Goal: Task Accomplishment & Management: Use online tool/utility

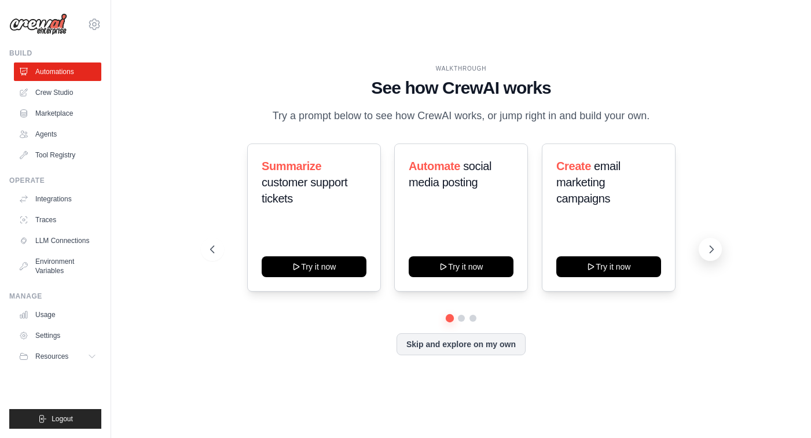
click at [711, 251] on icon at bounding box center [711, 250] width 12 height 12
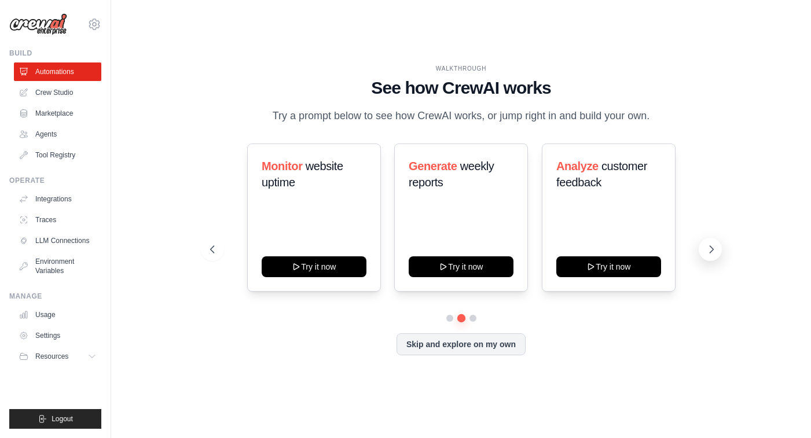
click at [709, 251] on icon at bounding box center [710, 249] width 3 height 7
click at [62, 95] on link "Crew Studio" at bounding box center [58, 92] width 87 height 19
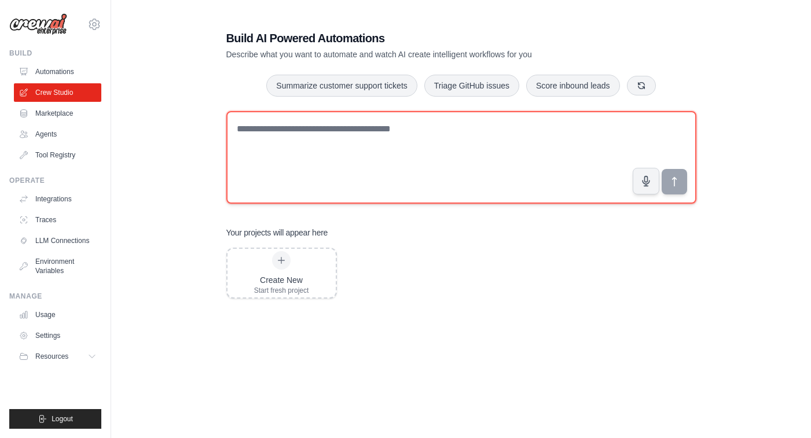
click at [322, 136] on textarea at bounding box center [461, 157] width 470 height 93
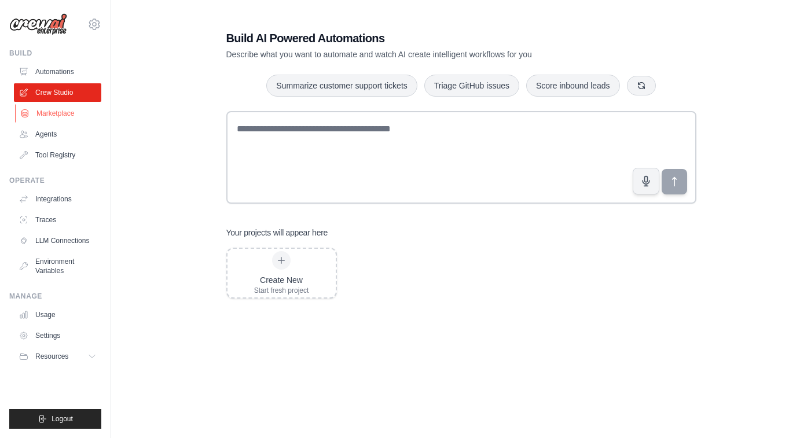
click at [61, 114] on link "Marketplace" at bounding box center [58, 113] width 87 height 19
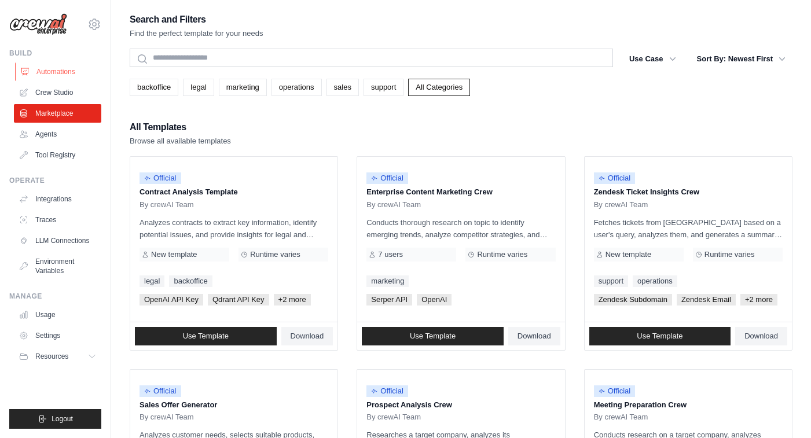
click at [68, 79] on link "Automations" at bounding box center [58, 71] width 87 height 19
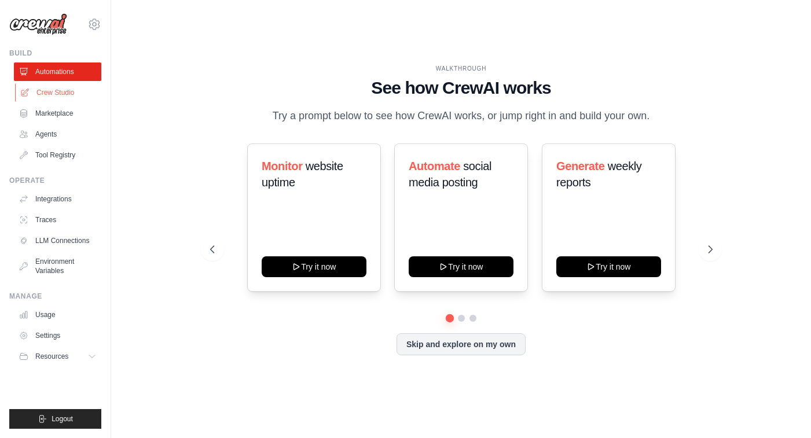
click at [79, 94] on link "Crew Studio" at bounding box center [58, 92] width 87 height 19
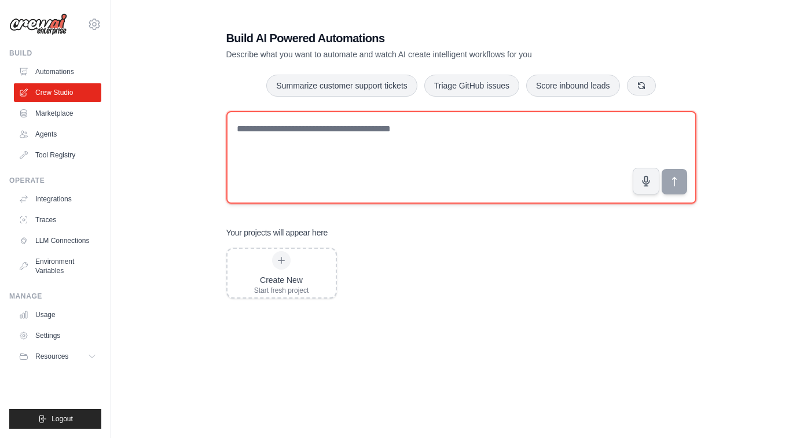
click at [336, 155] on textarea at bounding box center [461, 157] width 470 height 93
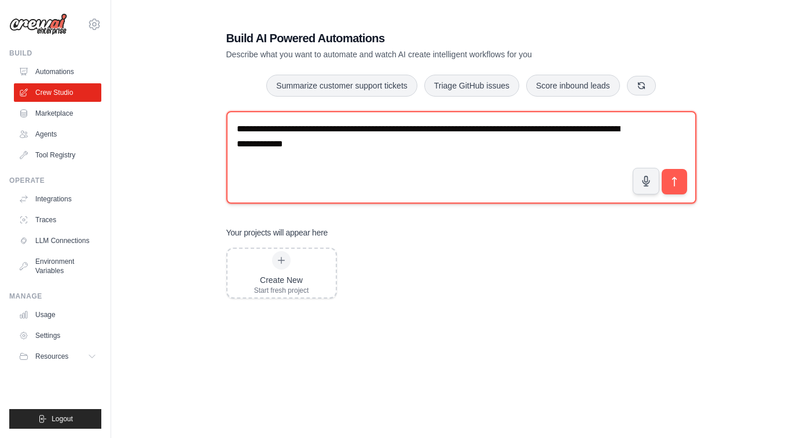
click at [689, 177] on textarea "**********" at bounding box center [461, 157] width 470 height 93
type textarea "**********"
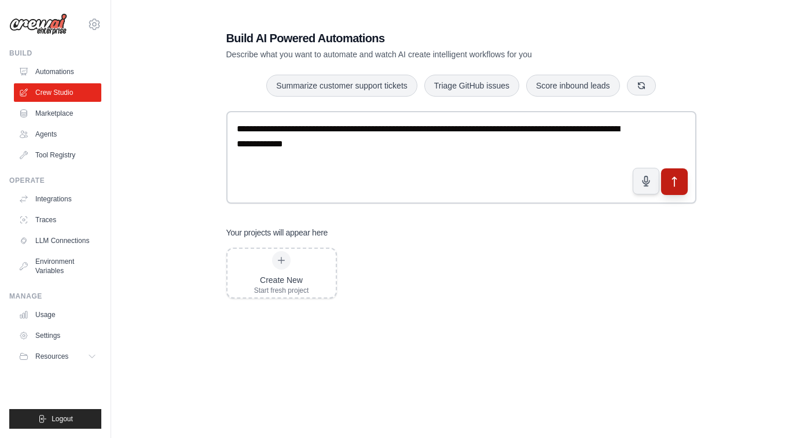
click at [678, 177] on icon "submit" at bounding box center [674, 182] width 12 height 12
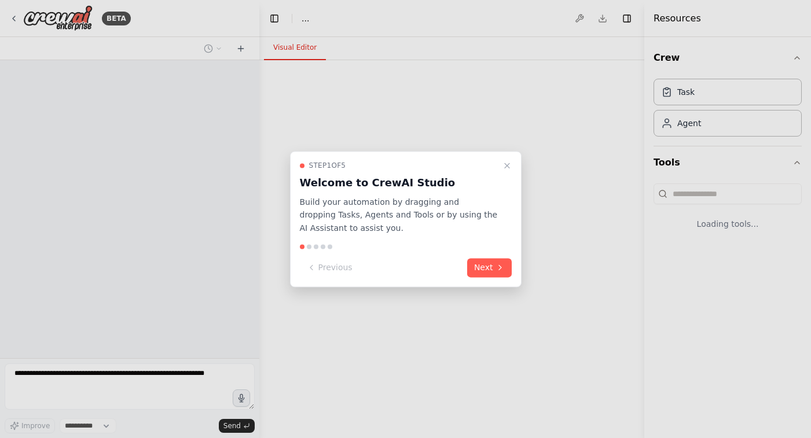
select select "****"
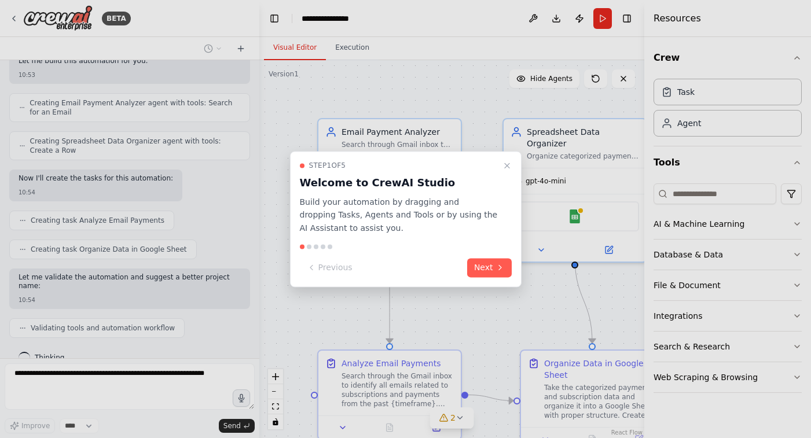
scroll to position [439, 0]
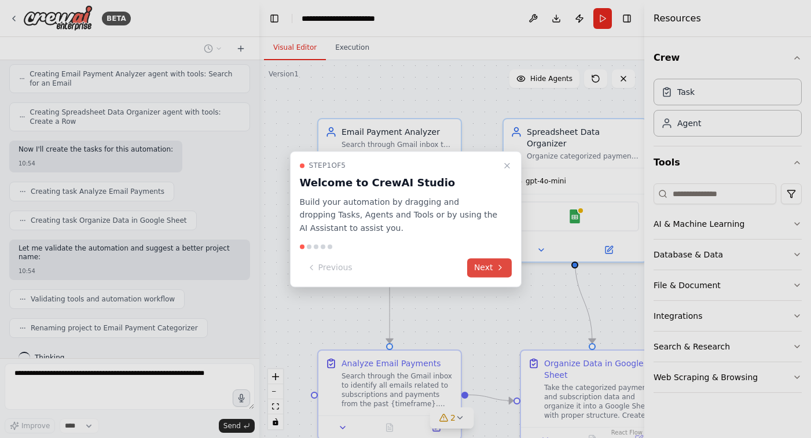
click at [490, 268] on button "Next" at bounding box center [489, 267] width 45 height 19
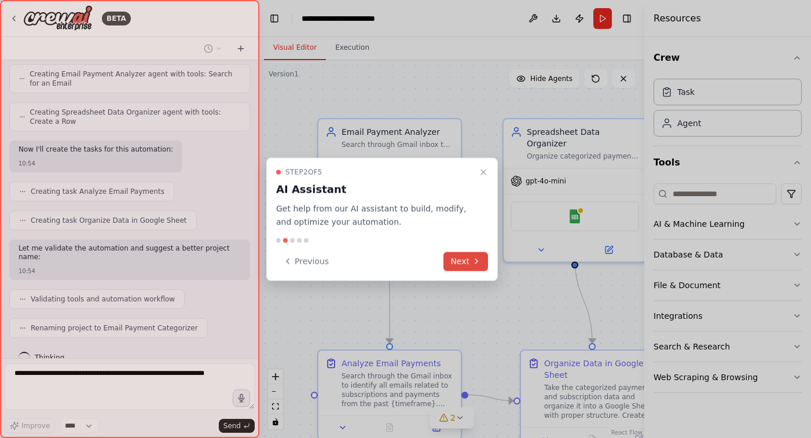
click at [472, 261] on icon at bounding box center [476, 261] width 9 height 9
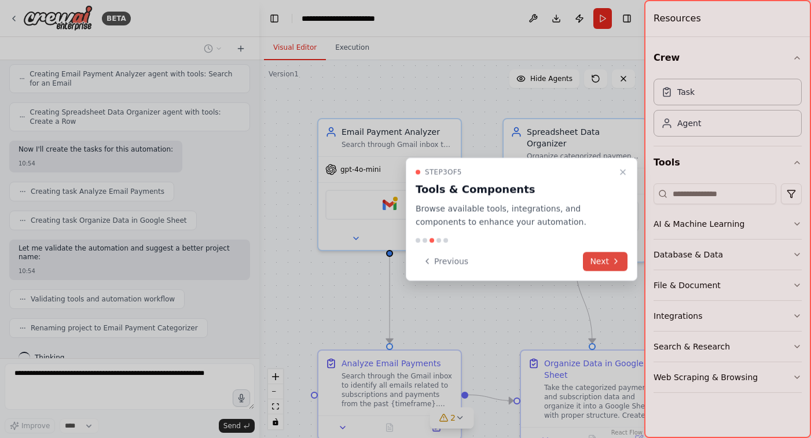
click at [595, 261] on button "Next" at bounding box center [605, 261] width 45 height 19
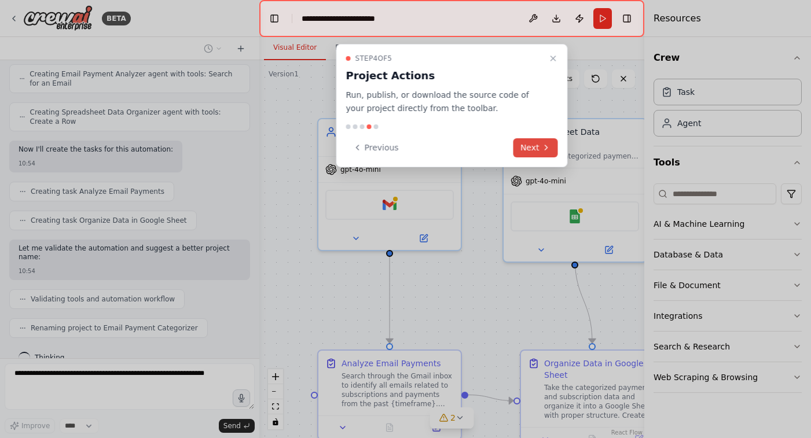
click at [533, 145] on button "Next" at bounding box center [535, 147] width 45 height 19
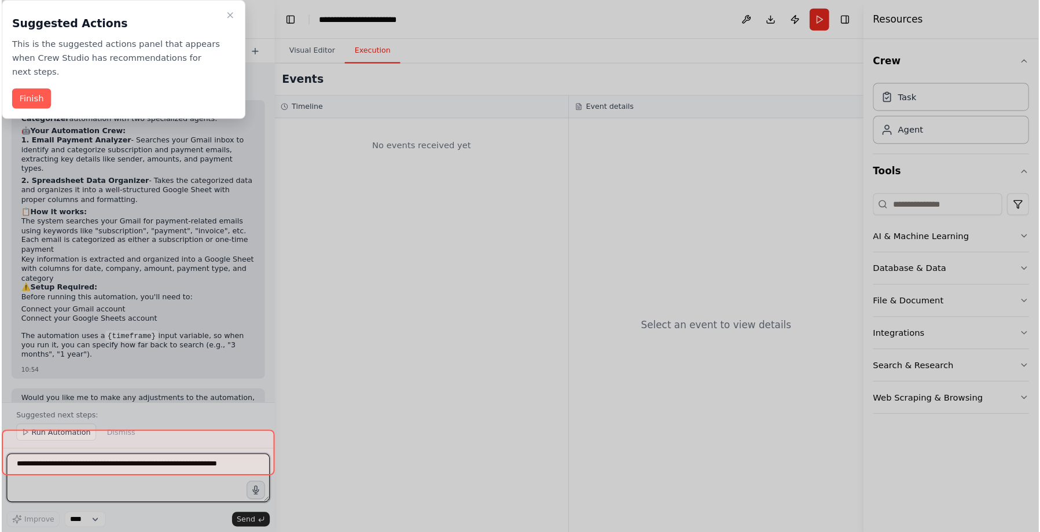
scroll to position [673, 0]
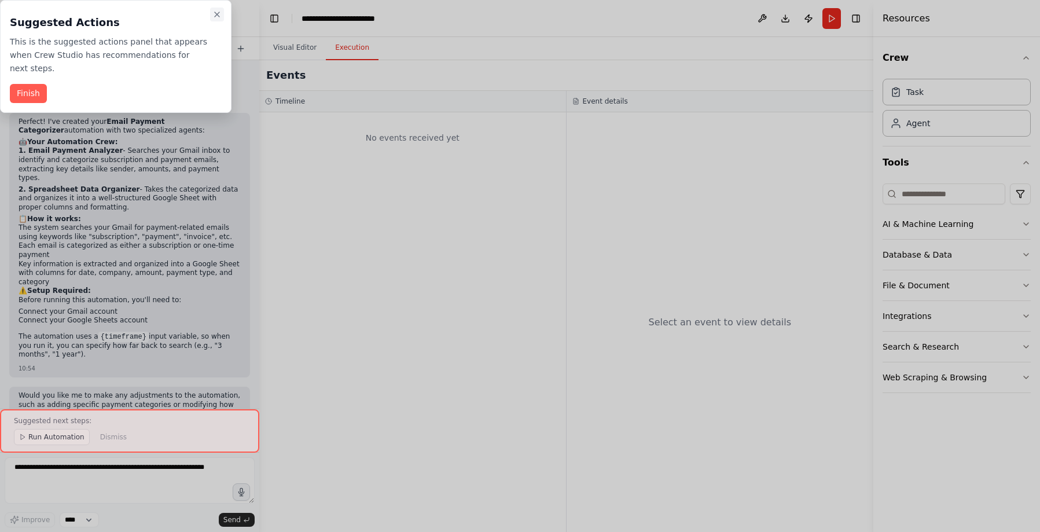
click at [218, 13] on icon "Close walkthrough" at bounding box center [216, 14] width 9 height 9
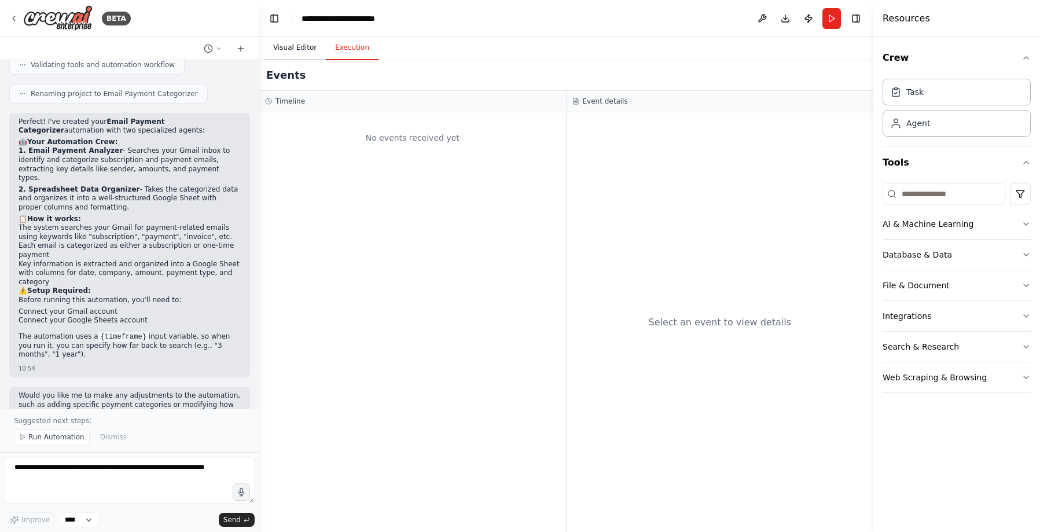
click at [289, 53] on button "Visual Editor" at bounding box center [295, 48] width 62 height 24
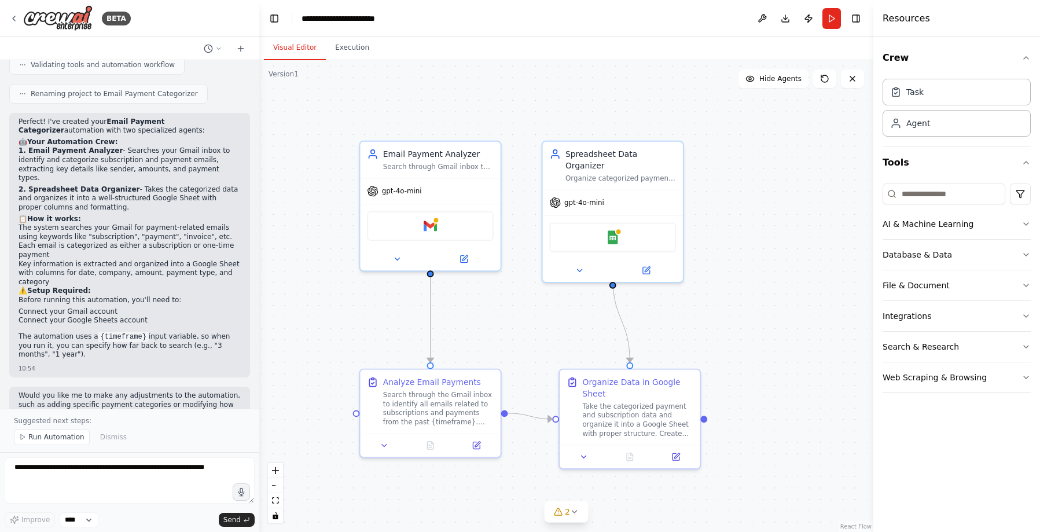
drag, startPoint x: 470, startPoint y: 303, endPoint x: 510, endPoint y: 325, distance: 45.6
click at [510, 325] on div ".deletable-edge-delete-btn { width: 20px; height: 20px; border: 0px solid #ffff…" at bounding box center [566, 296] width 614 height 472
click at [98, 437] on textarea at bounding box center [130, 480] width 250 height 46
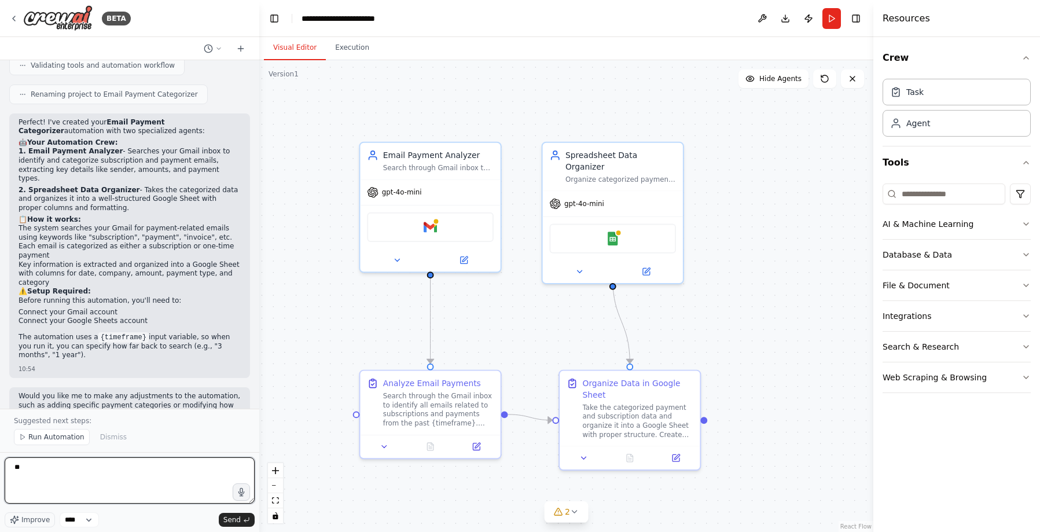
type textarea "*"
drag, startPoint x: 133, startPoint y: 486, endPoint x: 38, endPoint y: 475, distance: 95.5
click at [38, 437] on textarea "**********" at bounding box center [130, 480] width 250 height 46
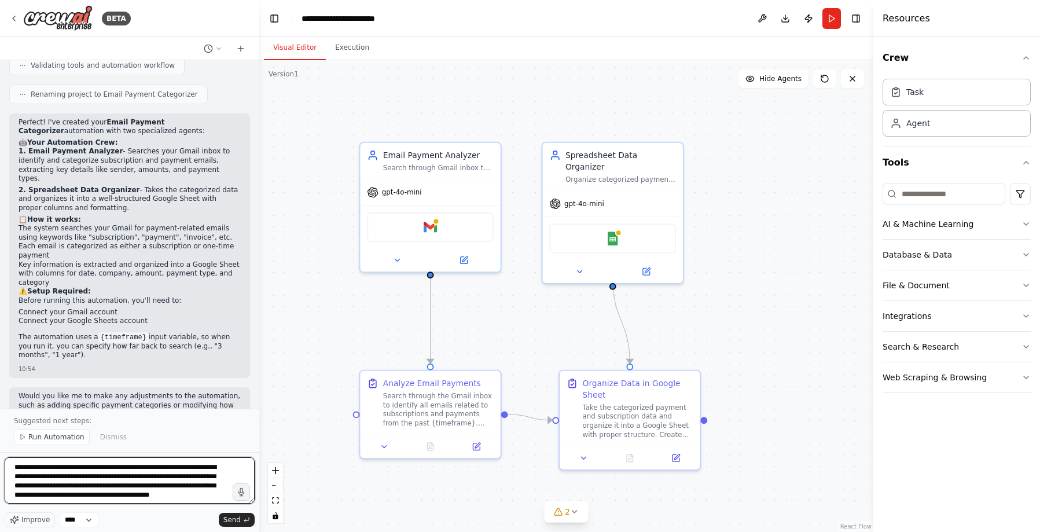
type textarea "**********"
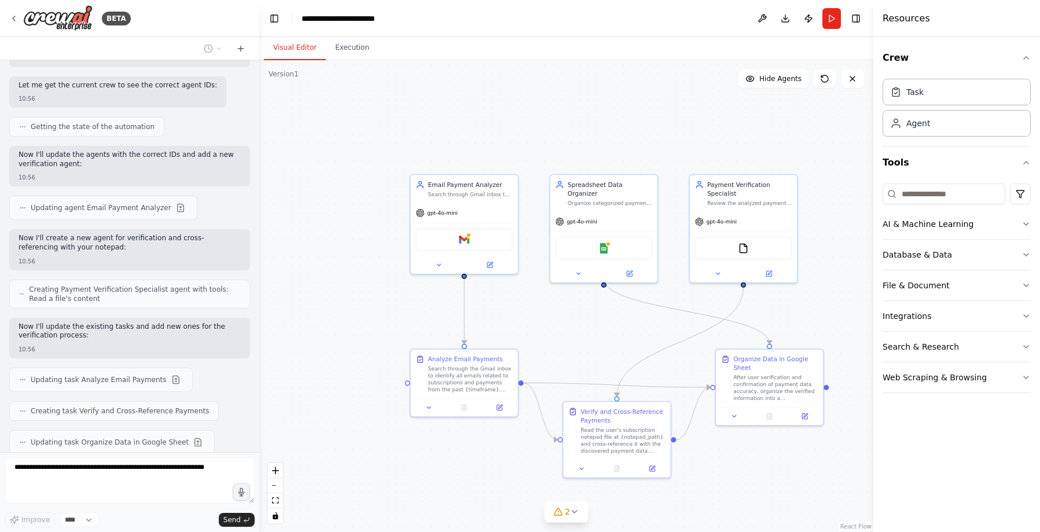
scroll to position [1253, 0]
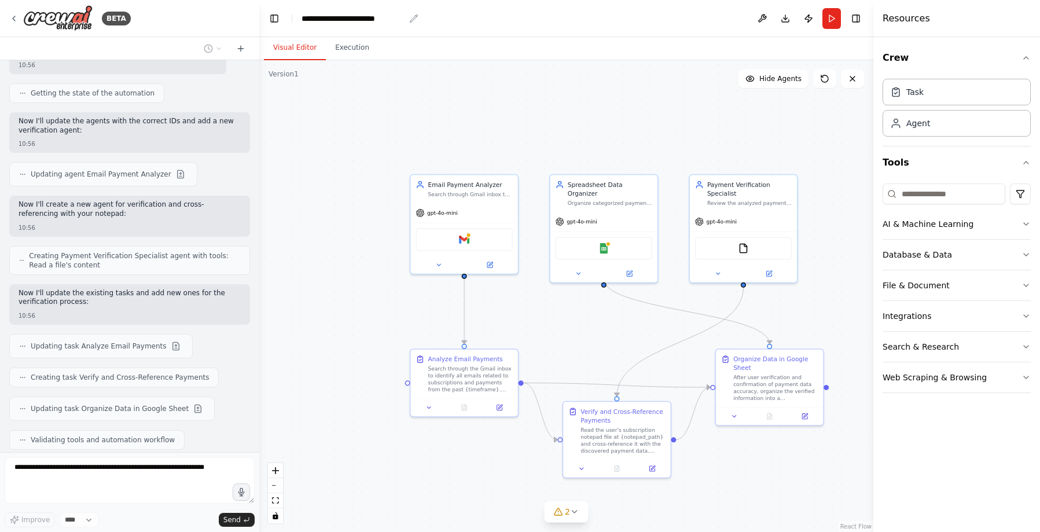
click at [353, 21] on div "**********" at bounding box center [352, 19] width 103 height 12
click at [355, 15] on div "**********" at bounding box center [352, 19] width 103 height 12
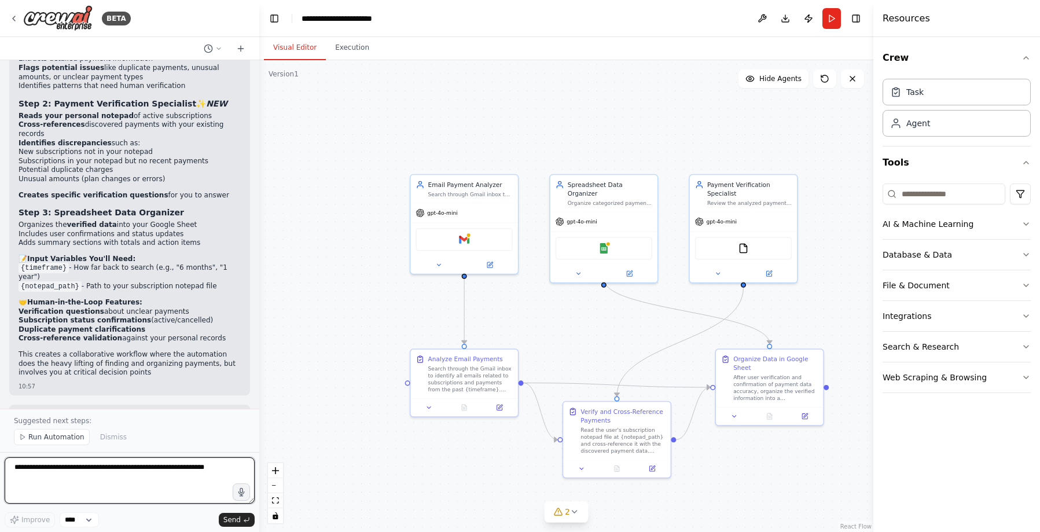
scroll to position [1747, 0]
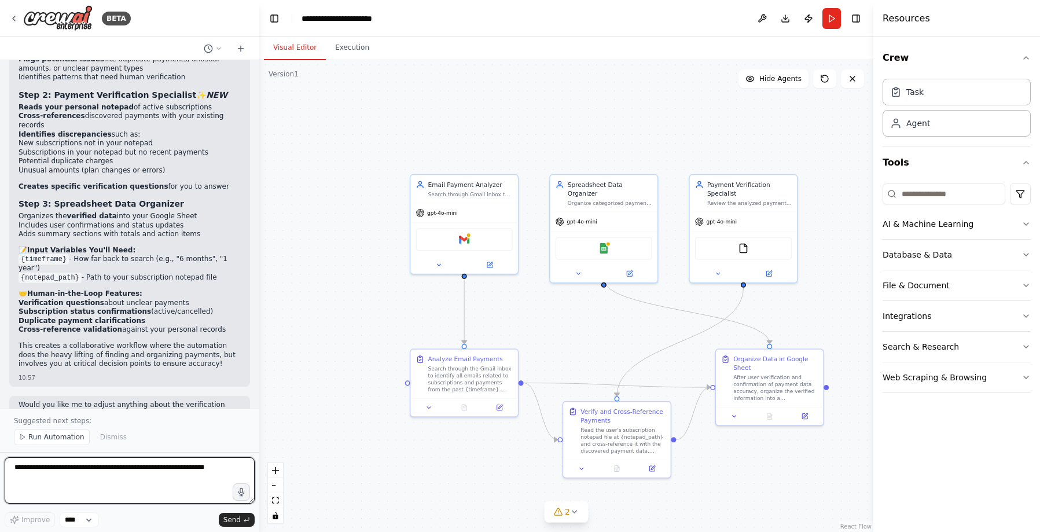
click at [149, 437] on textarea at bounding box center [130, 480] width 250 height 46
type textarea "**********"
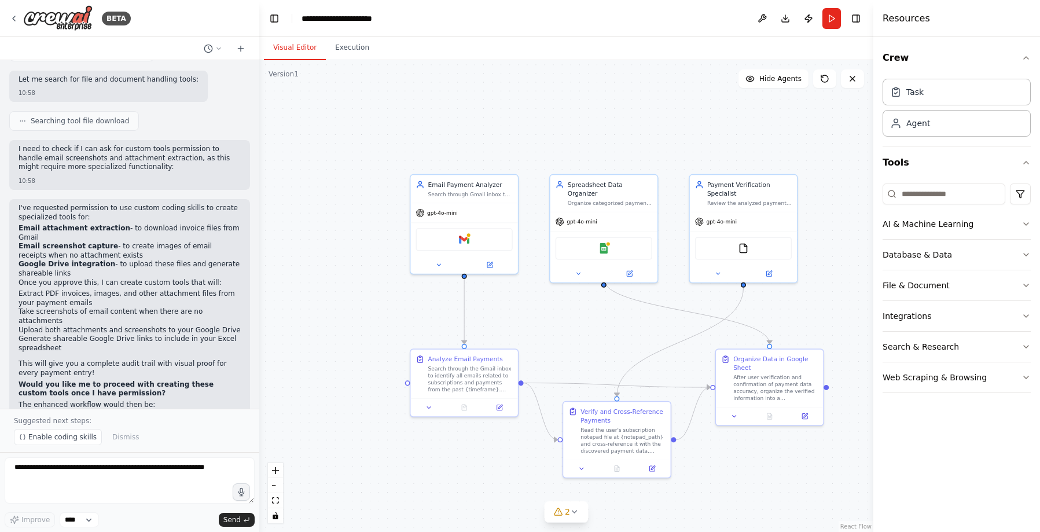
scroll to position [2446, 0]
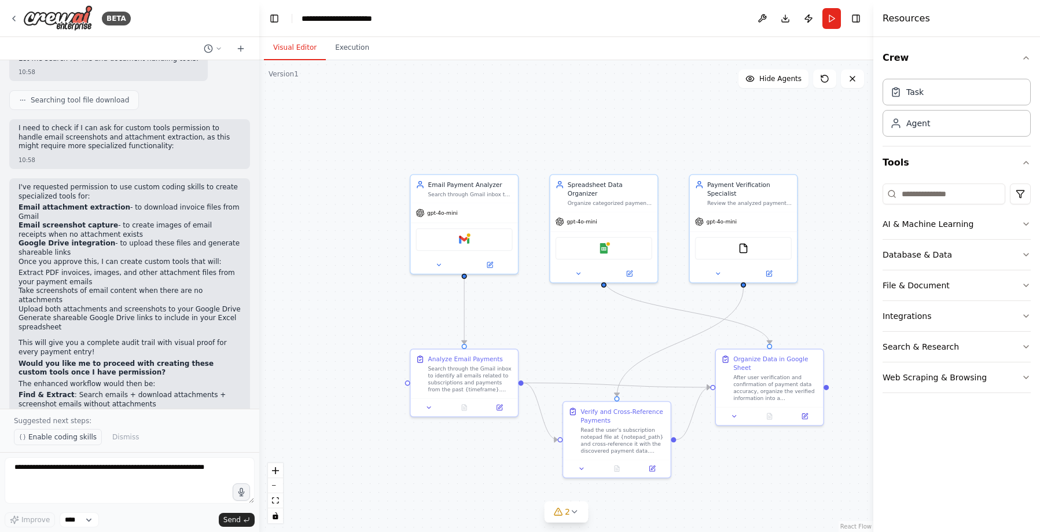
click at [87, 437] on span "Enable coding skills" at bounding box center [62, 436] width 68 height 9
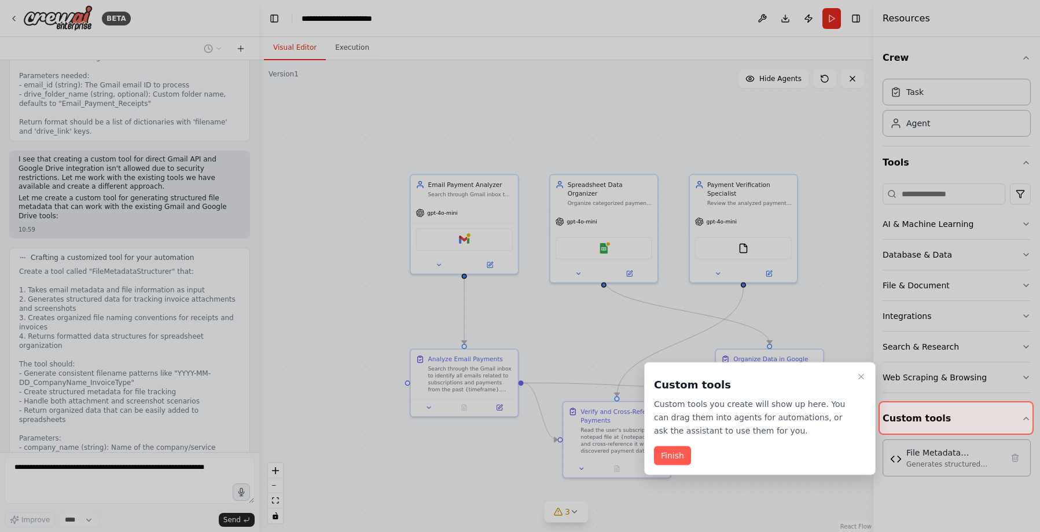
scroll to position [3215, 0]
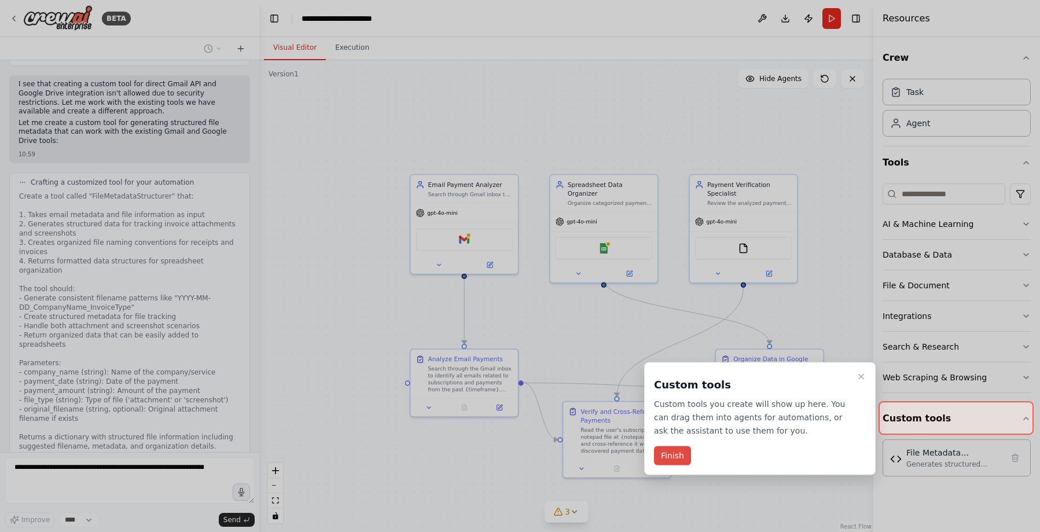
click at [673, 437] on button "Finish" at bounding box center [672, 455] width 37 height 19
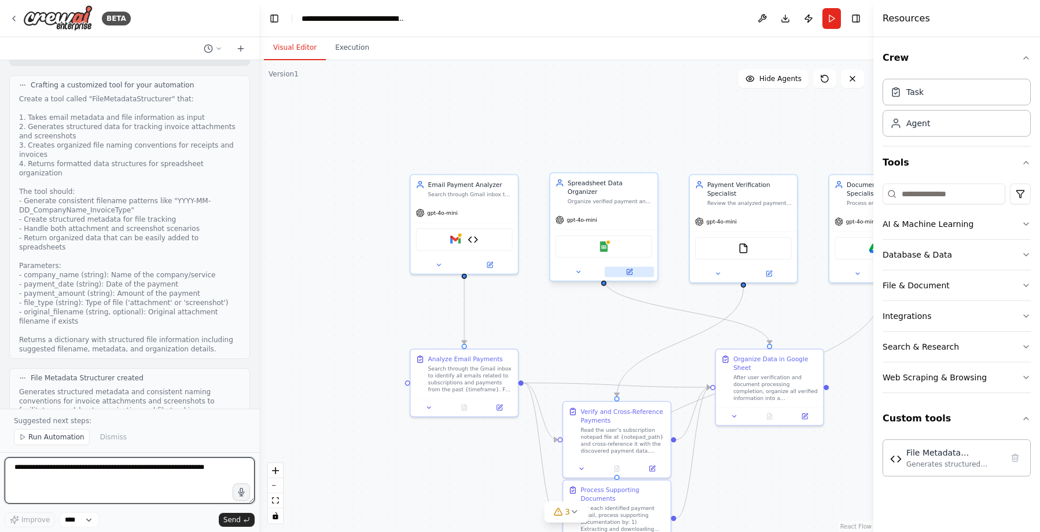
scroll to position [4568, 0]
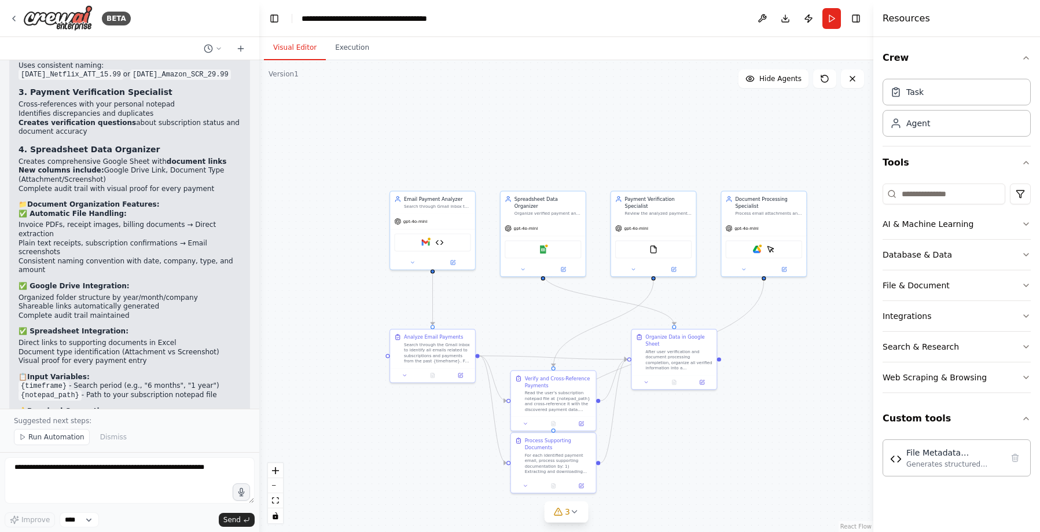
drag, startPoint x: 557, startPoint y: 303, endPoint x: 524, endPoint y: 292, distance: 35.0
click at [524, 292] on div ".deletable-edge-delete-btn { width: 20px; height: 20px; border: 0px solid #ffff…" at bounding box center [566, 296] width 614 height 472
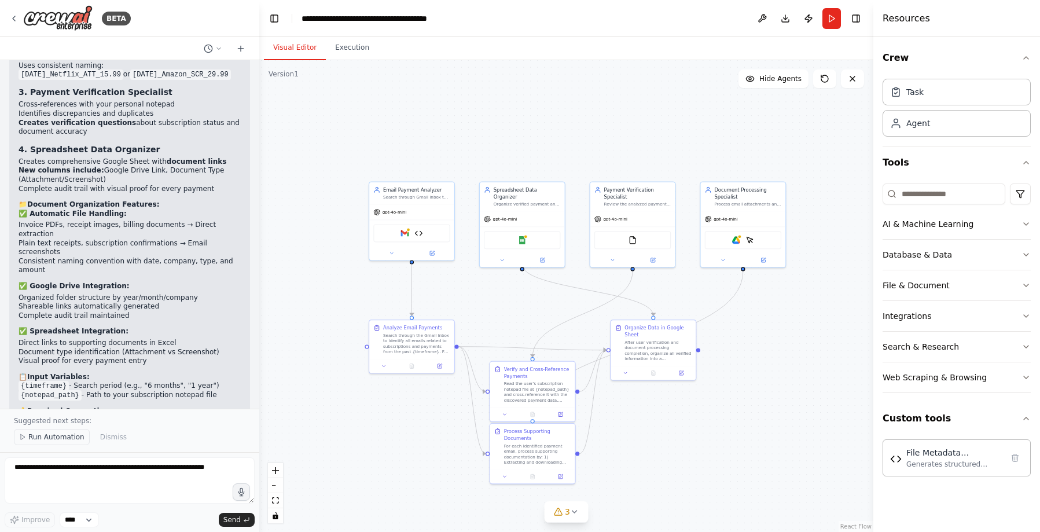
click at [58, 437] on span "Run Automation" at bounding box center [56, 436] width 56 height 9
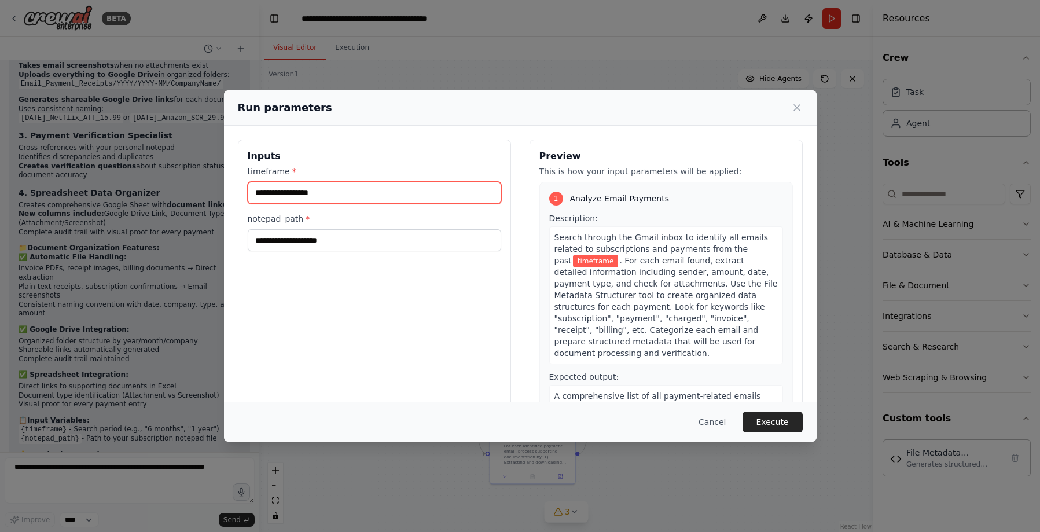
click at [348, 198] on input "timeframe *" at bounding box center [374, 193] width 253 height 22
click at [355, 264] on div "Inputs timeframe * notepad_path *" at bounding box center [374, 276] width 273 height 274
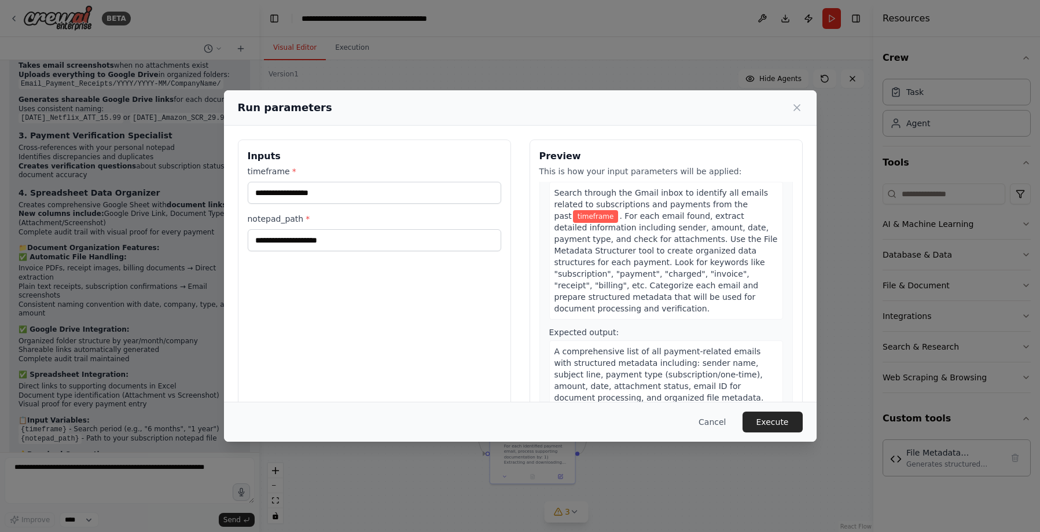
scroll to position [0, 0]
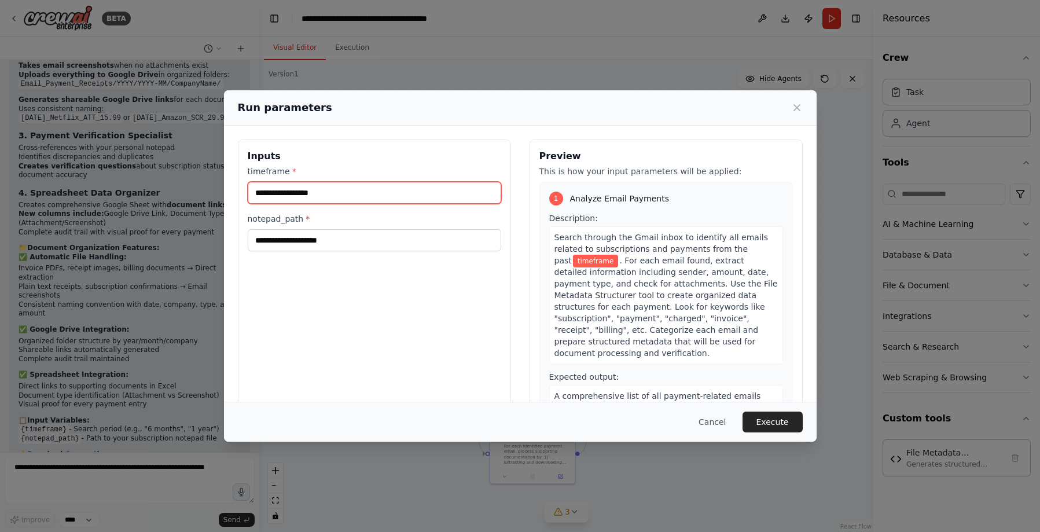
click at [335, 190] on input "timeframe *" at bounding box center [374, 193] width 253 height 22
type input "*"
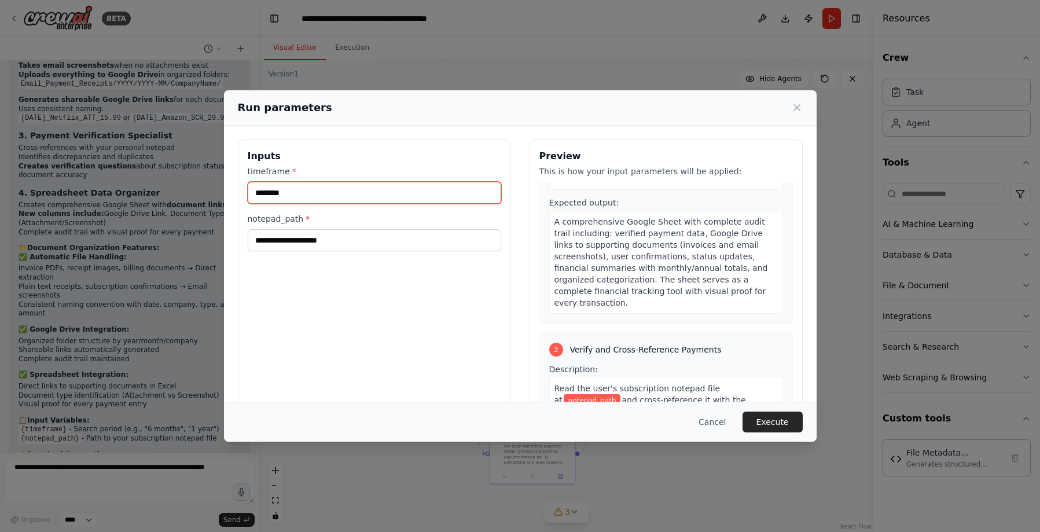
type input "********"
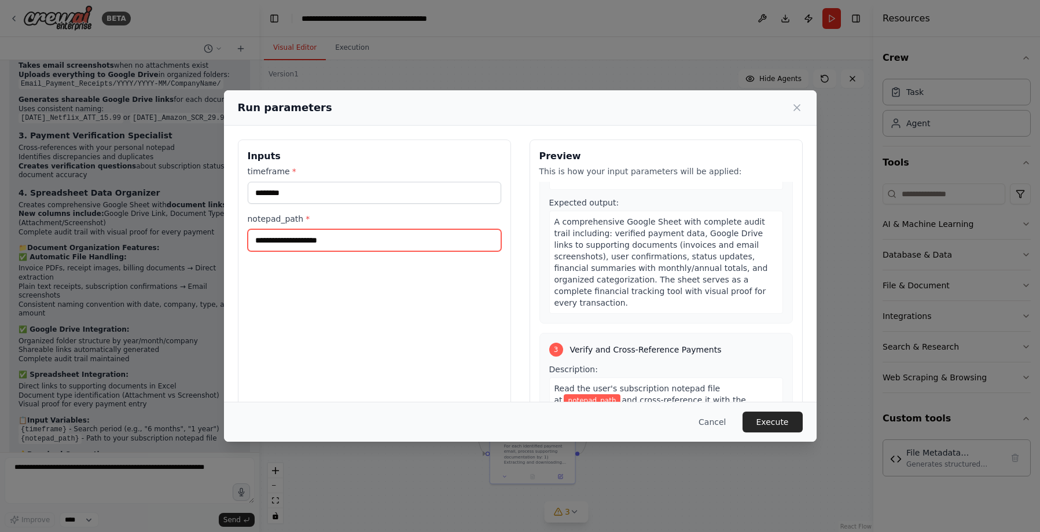
click at [391, 233] on input "notepad_path *" at bounding box center [374, 240] width 253 height 22
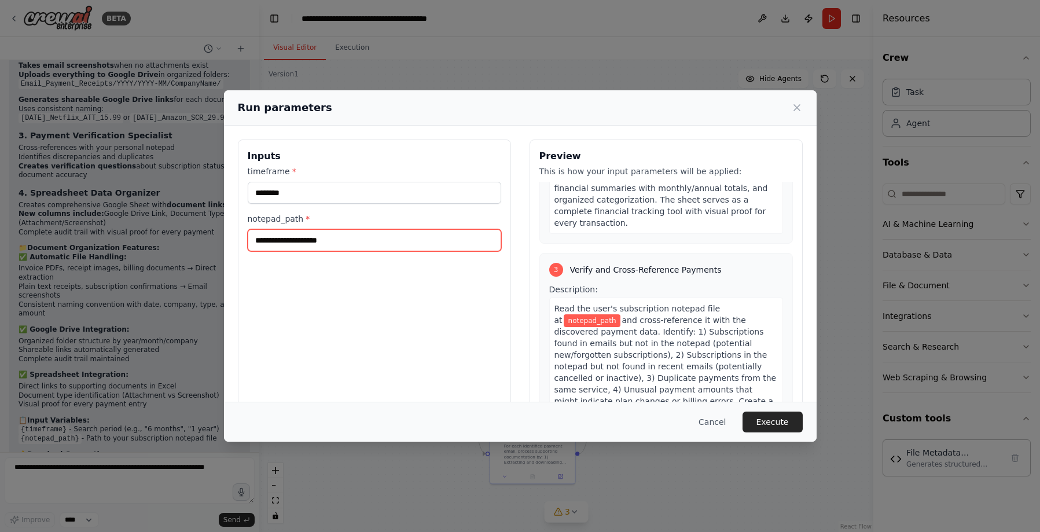
scroll to position [613, 0]
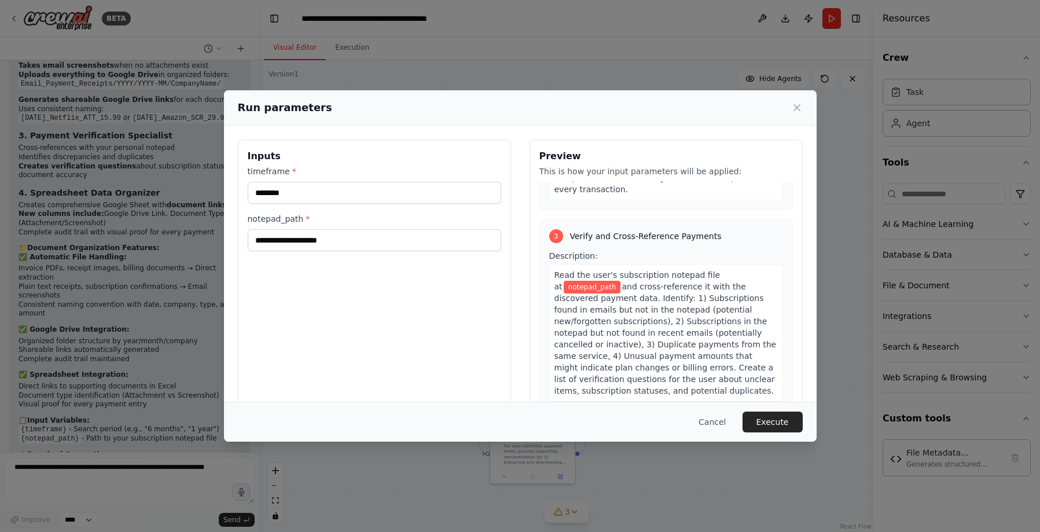
drag, startPoint x: 343, startPoint y: 257, endPoint x: 344, endPoint y: 249, distance: 8.2
click at [344, 249] on div "Inputs timeframe * ******** notepad_path *" at bounding box center [374, 276] width 273 height 274
click at [720, 422] on button "Cancel" at bounding box center [712, 421] width 46 height 21
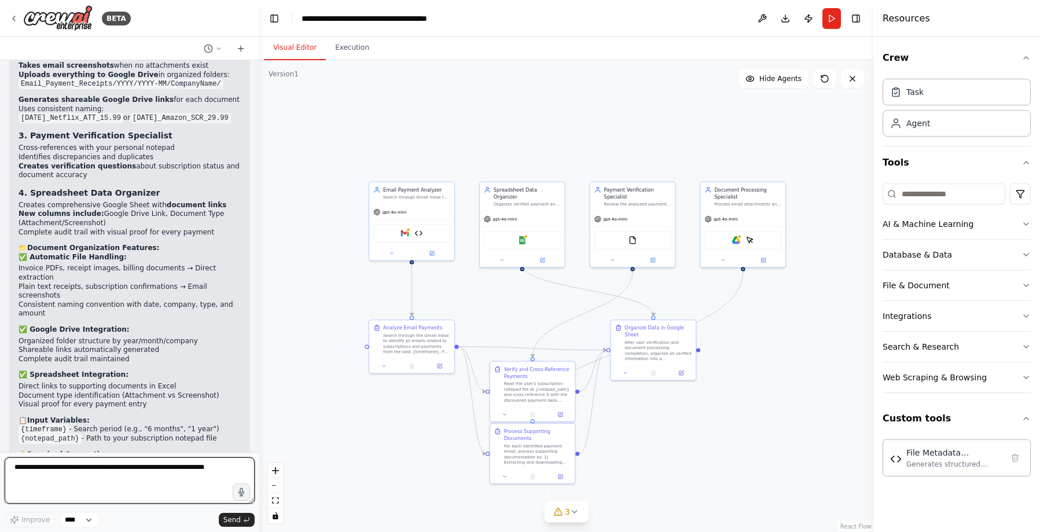
click at [170, 437] on textarea at bounding box center [130, 480] width 250 height 46
type textarea "*****"
type textarea "**********"
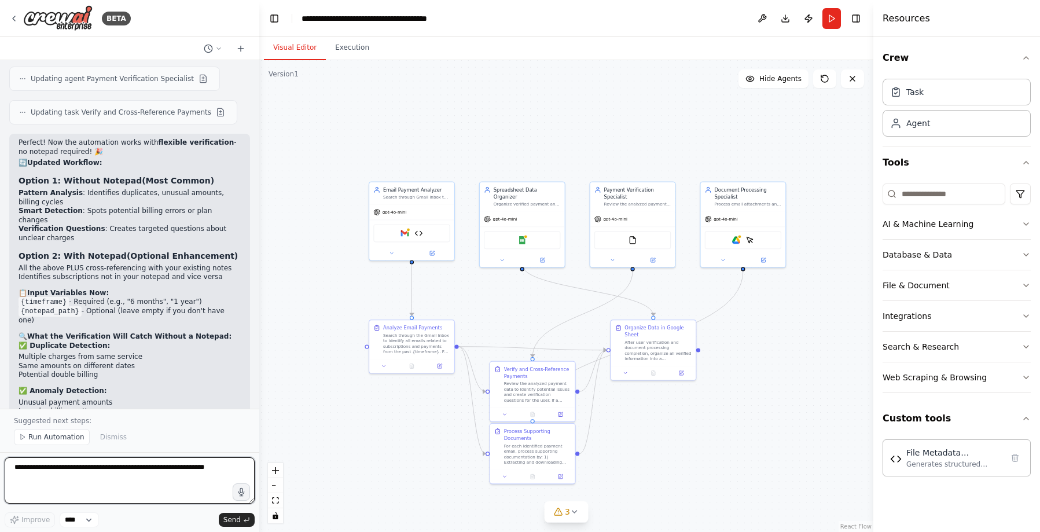
scroll to position [5203, 0]
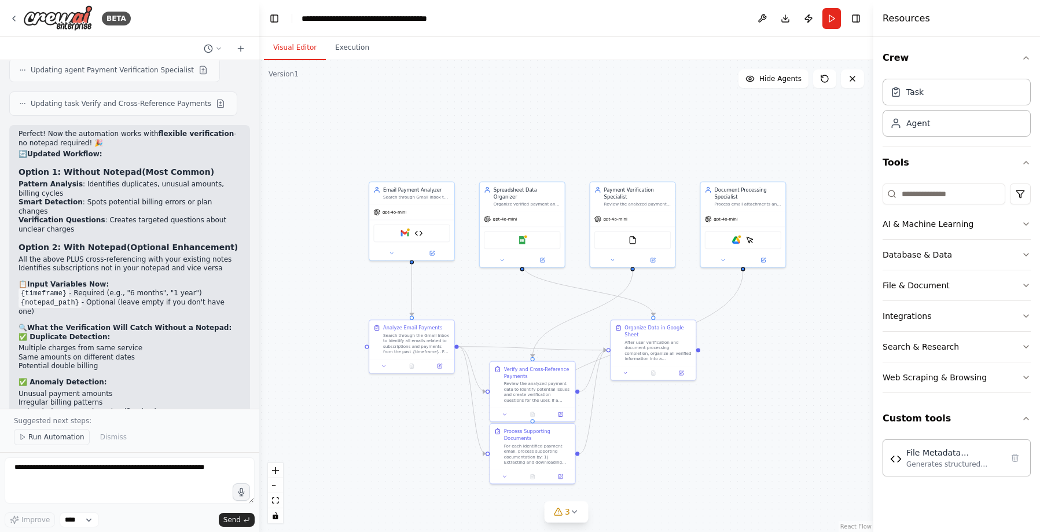
click at [79, 437] on span "Run Automation" at bounding box center [56, 436] width 56 height 9
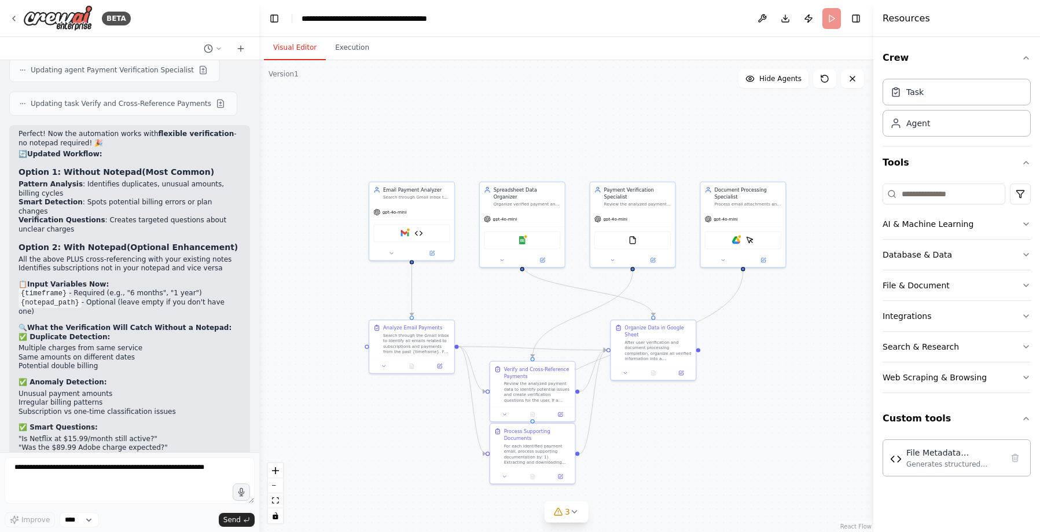
scroll to position [5159, 0]
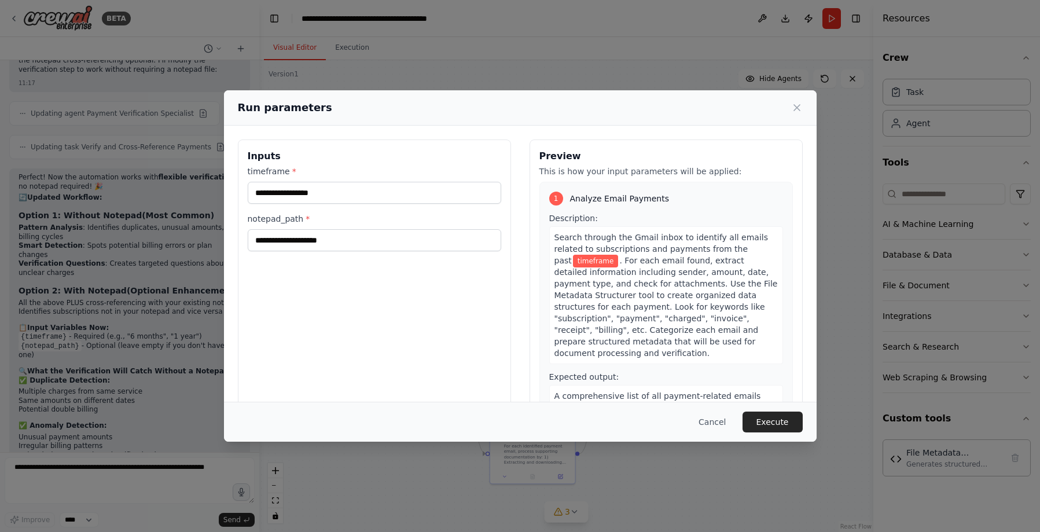
click at [374, 263] on div "Inputs timeframe * notepad_path *" at bounding box center [374, 276] width 273 height 274
click at [384, 247] on input "notepad_path *" at bounding box center [374, 240] width 253 height 22
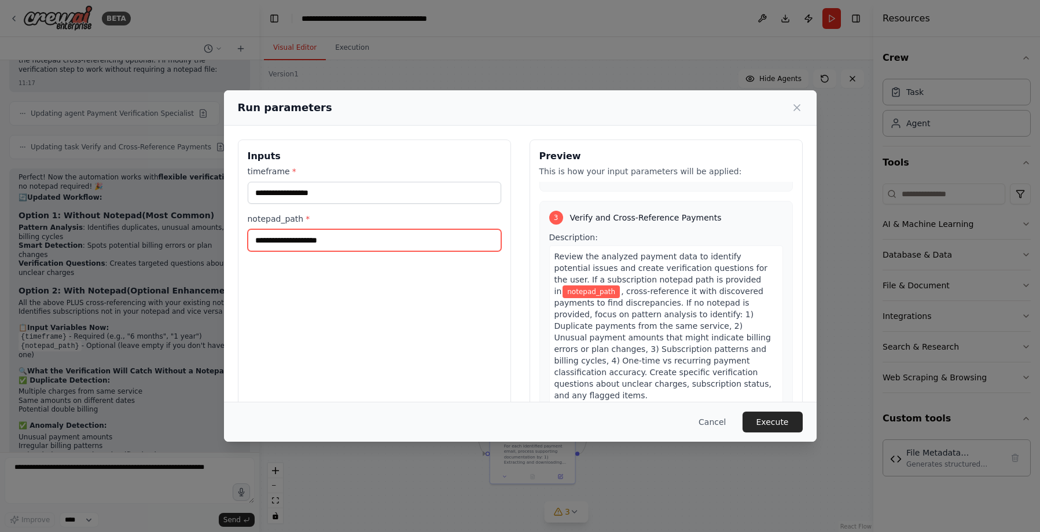
scroll to position [627, 0]
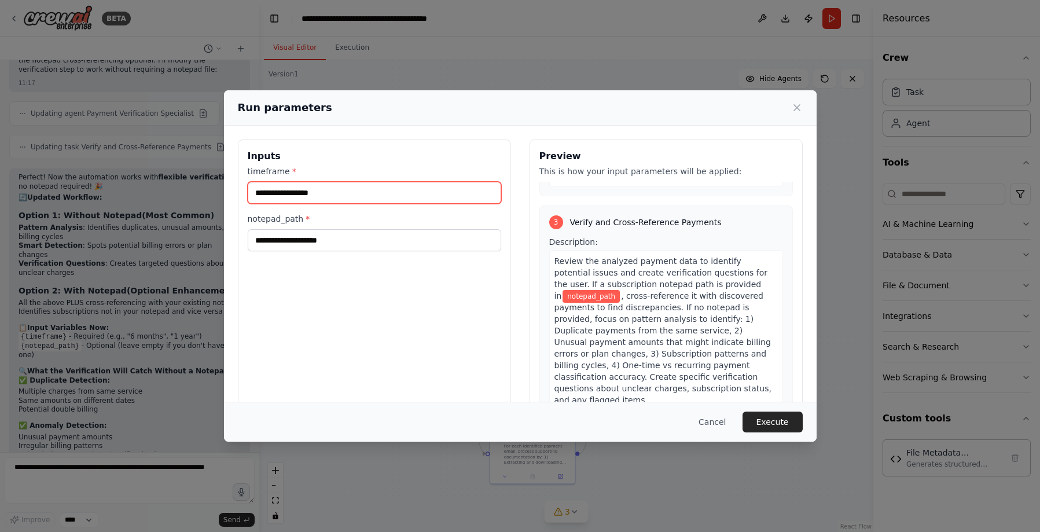
click at [392, 190] on input "timeframe *" at bounding box center [374, 193] width 253 height 22
type input "********"
click at [760, 419] on button "Execute" at bounding box center [772, 421] width 60 height 21
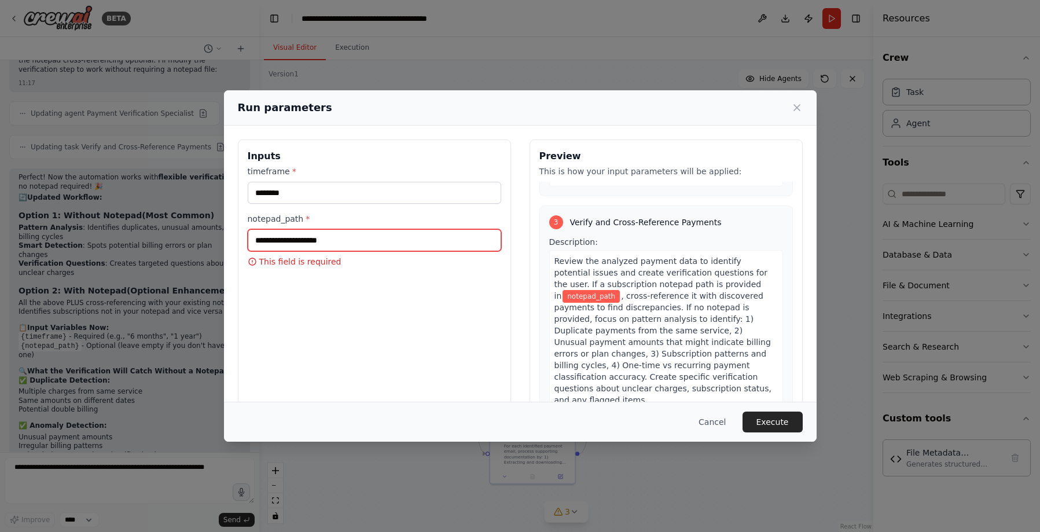
click at [315, 240] on input "notepad_path *" at bounding box center [374, 240] width 253 height 22
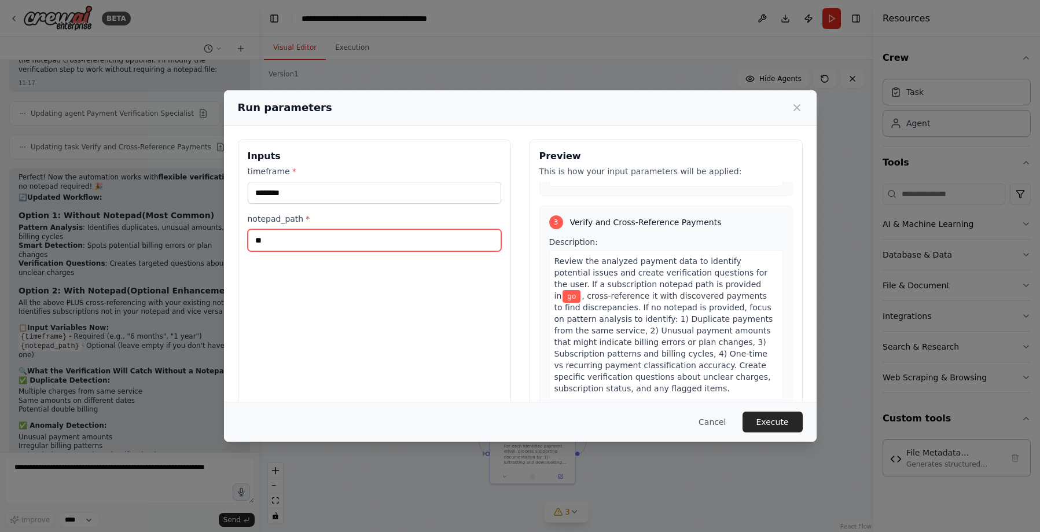
type input "*"
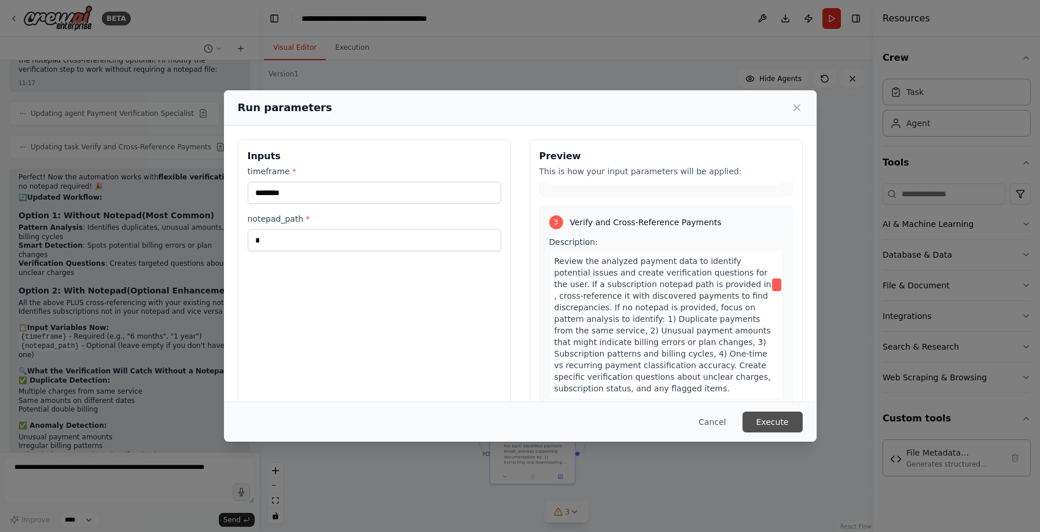
click at [755, 429] on button "Execute" at bounding box center [772, 421] width 60 height 21
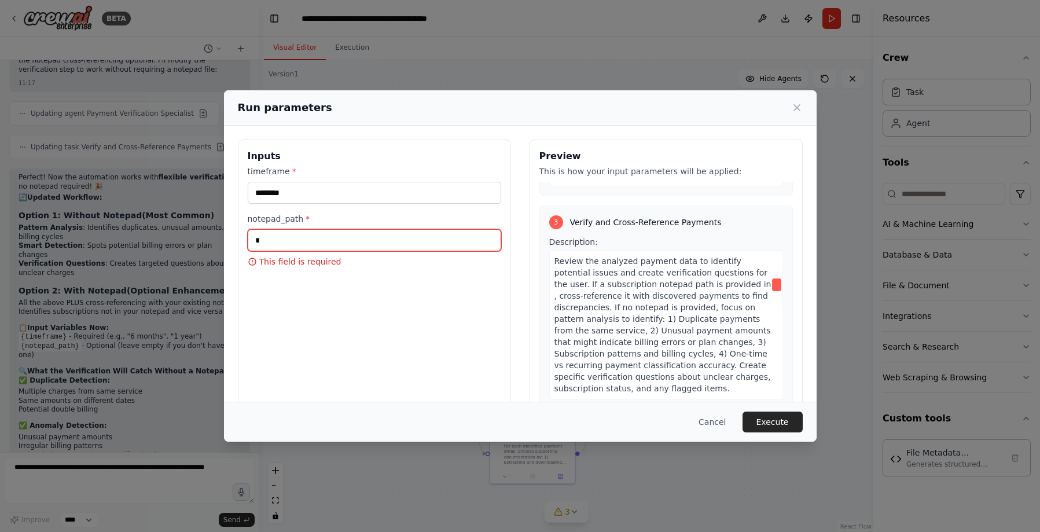
click at [375, 236] on input "notepad_path *" at bounding box center [374, 240] width 253 height 22
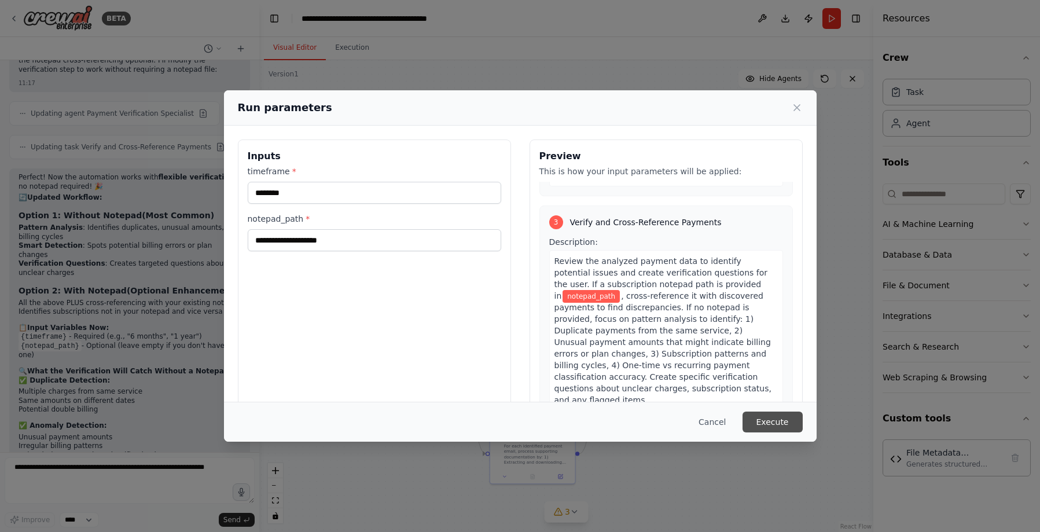
click at [785, 430] on button "Execute" at bounding box center [772, 421] width 60 height 21
click at [196, 437] on div "Run parameters Inputs timeframe * ******** notepad_path * This field is require…" at bounding box center [520, 266] width 1040 height 532
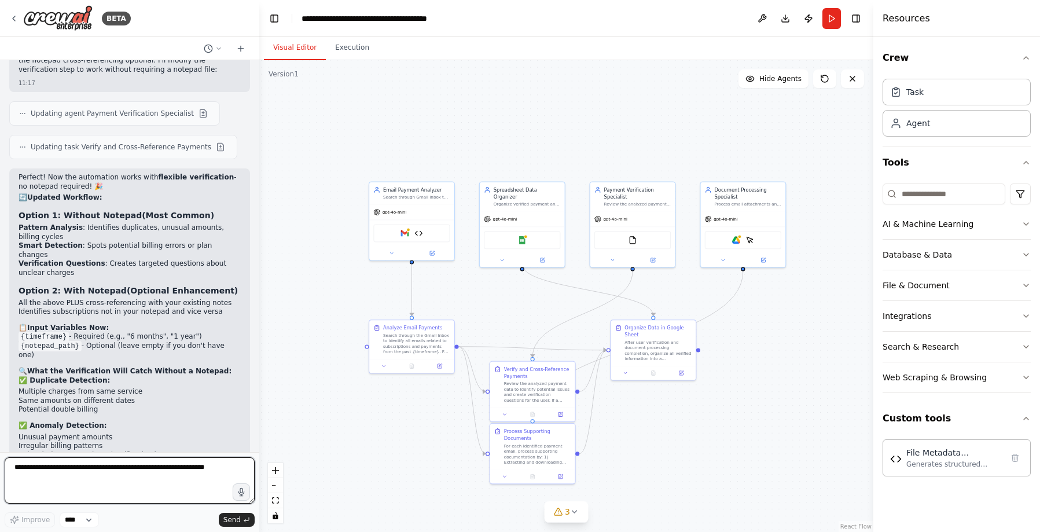
click at [194, 437] on textarea at bounding box center [130, 480] width 250 height 46
type textarea "*"
type textarea "**********"
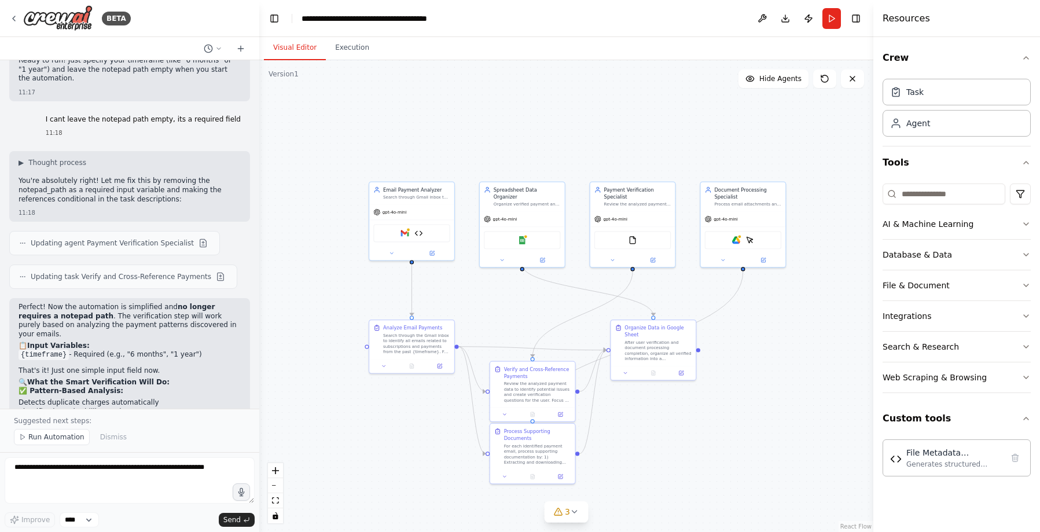
scroll to position [5692, 0]
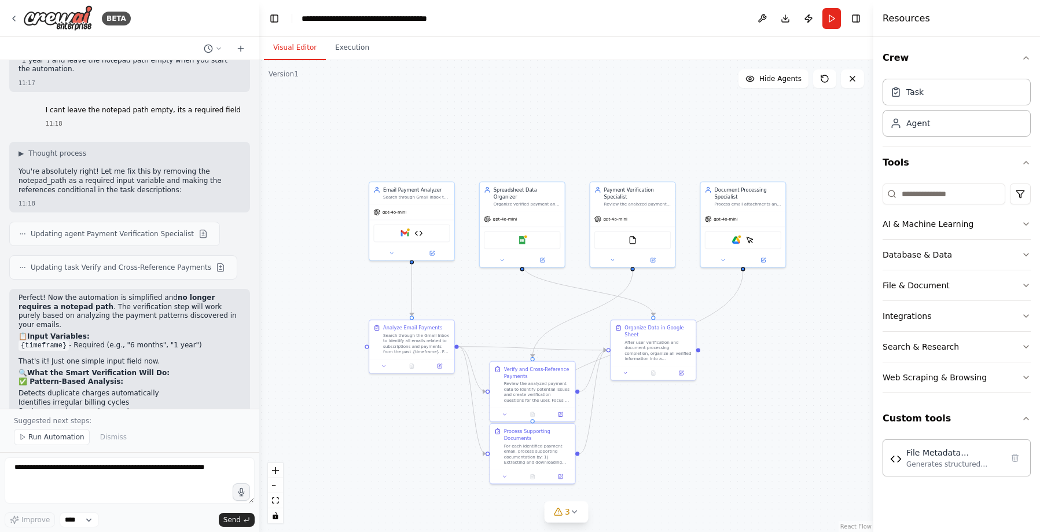
click at [62, 428] on div "Suggested next steps: Run Automation Dismiss" at bounding box center [129, 429] width 259 height 43
click at [62, 437] on span "Run Automation" at bounding box center [56, 436] width 56 height 9
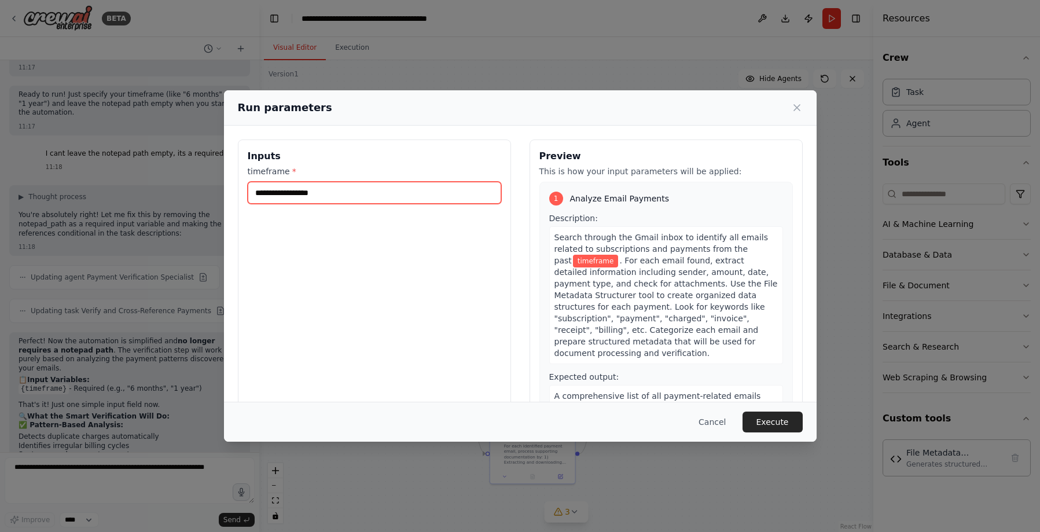
click at [347, 187] on input "timeframe *" at bounding box center [374, 193] width 253 height 22
type input "********"
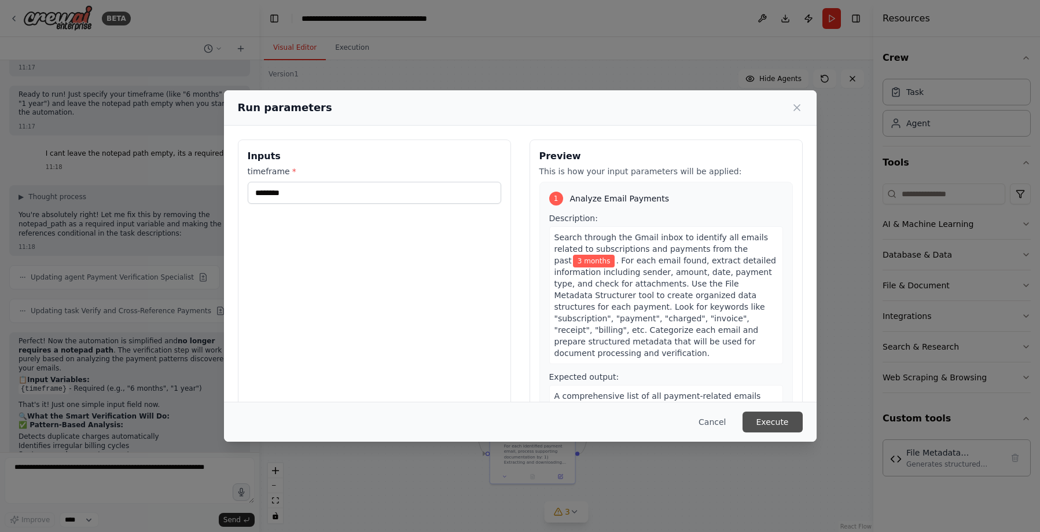
click at [768, 421] on button "Execute" at bounding box center [772, 421] width 60 height 21
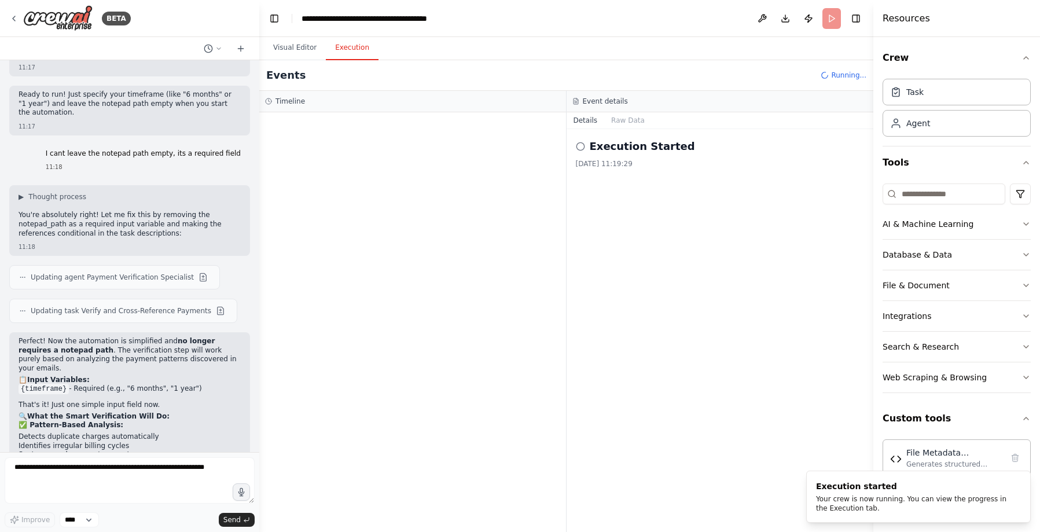
click at [342, 55] on button "Execution" at bounding box center [352, 48] width 53 height 24
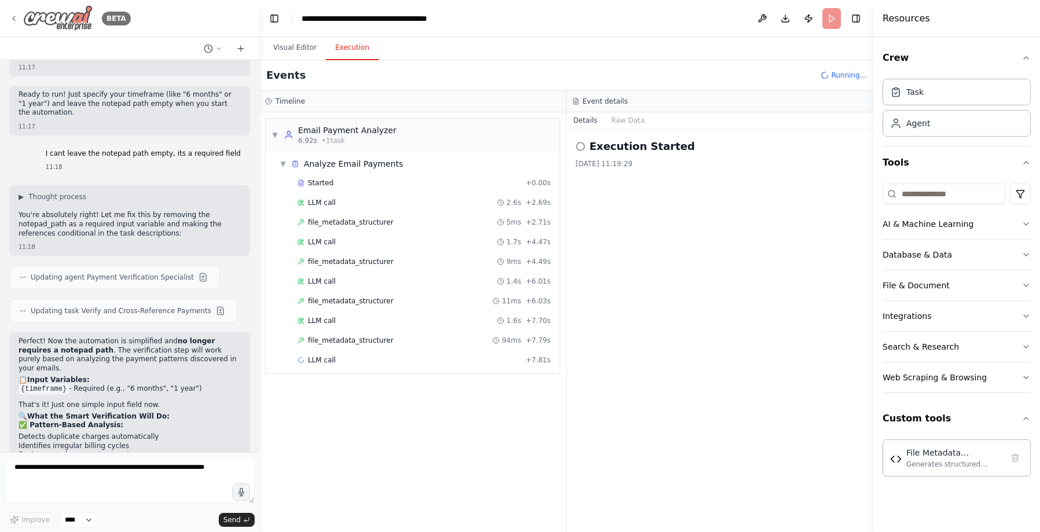
click at [10, 10] on div "BETA" at bounding box center [70, 18] width 122 height 26
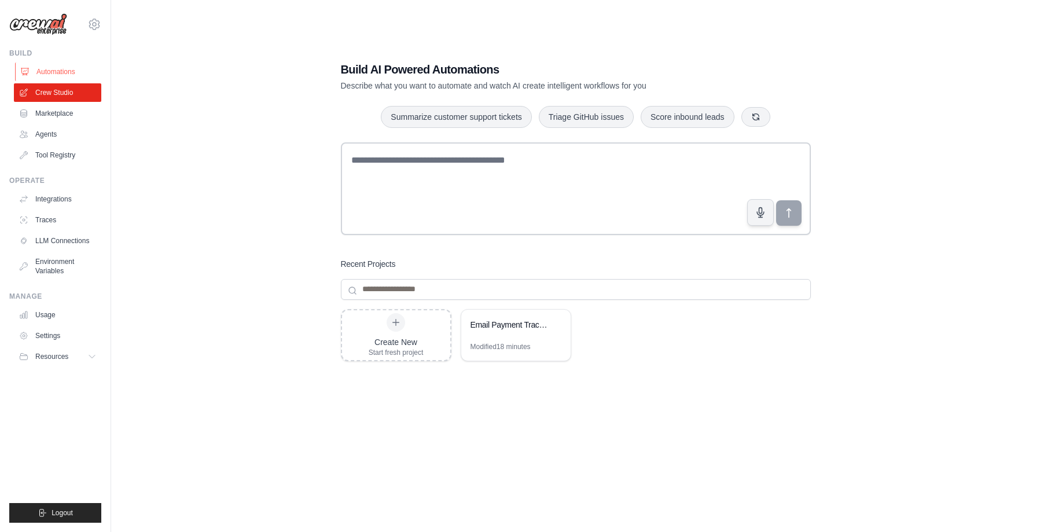
click at [57, 68] on link "Automations" at bounding box center [58, 71] width 87 height 19
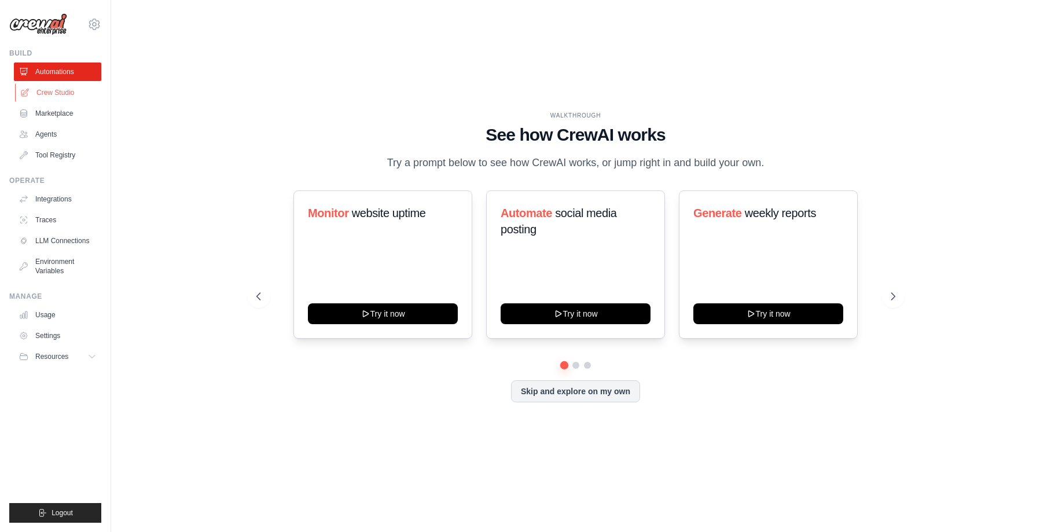
click at [64, 93] on link "Crew Studio" at bounding box center [58, 92] width 87 height 19
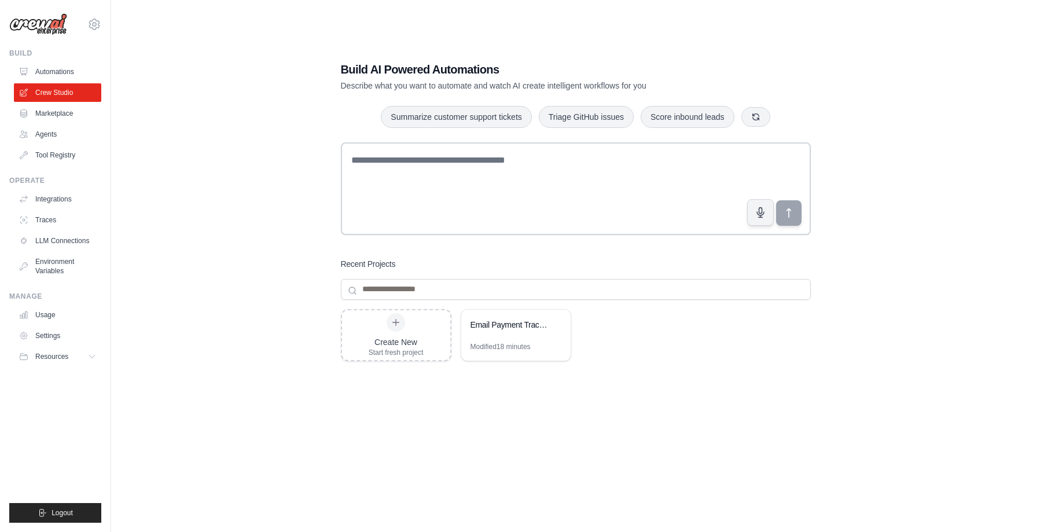
click at [65, 119] on link "Marketplace" at bounding box center [57, 113] width 87 height 19
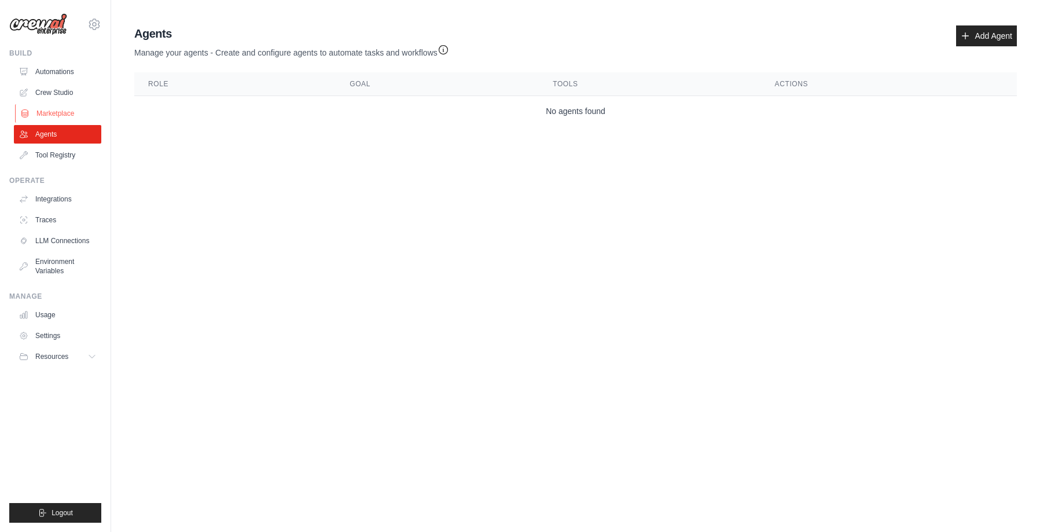
click at [75, 112] on link "Marketplace" at bounding box center [58, 113] width 87 height 19
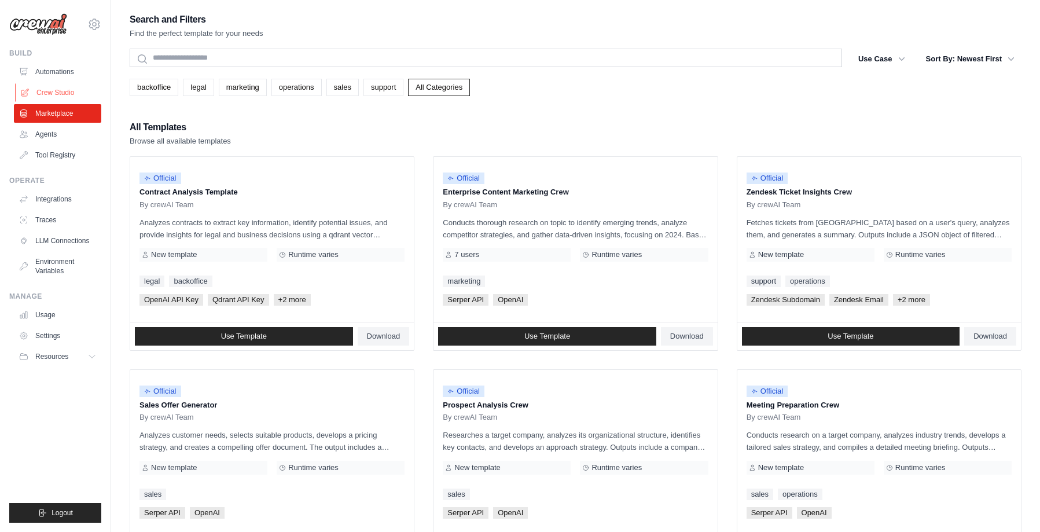
click at [69, 92] on link "Crew Studio" at bounding box center [58, 92] width 87 height 19
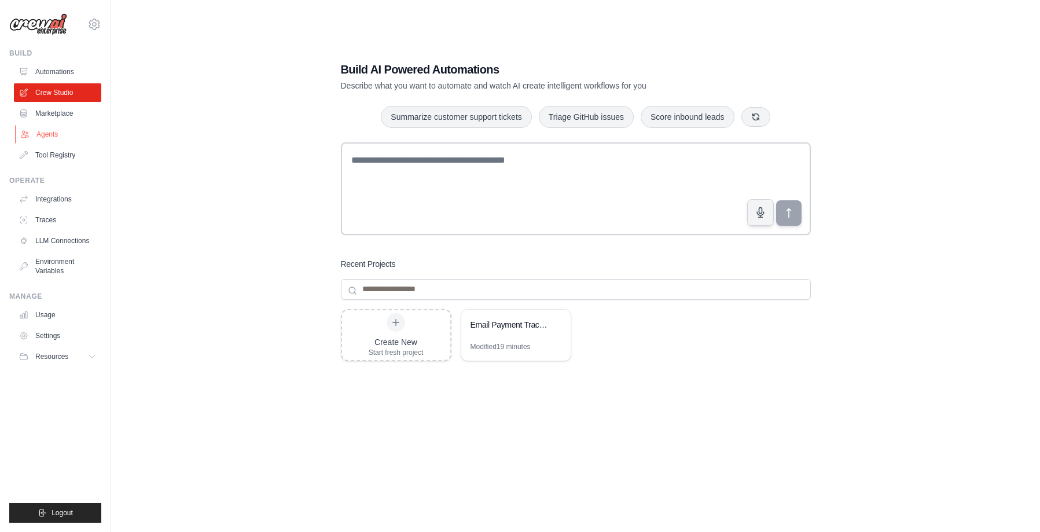
click at [60, 139] on link "Agents" at bounding box center [58, 134] width 87 height 19
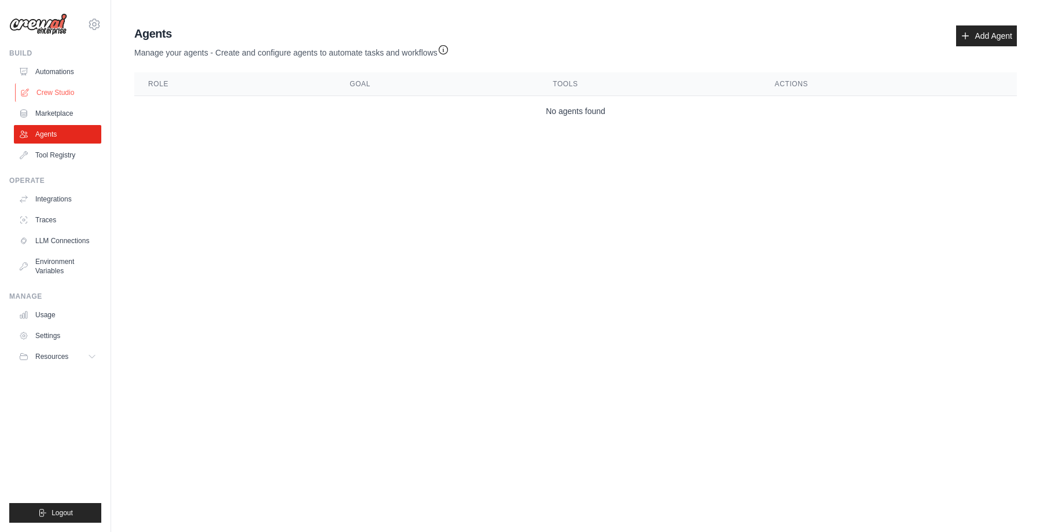
click at [51, 94] on link "Crew Studio" at bounding box center [58, 92] width 87 height 19
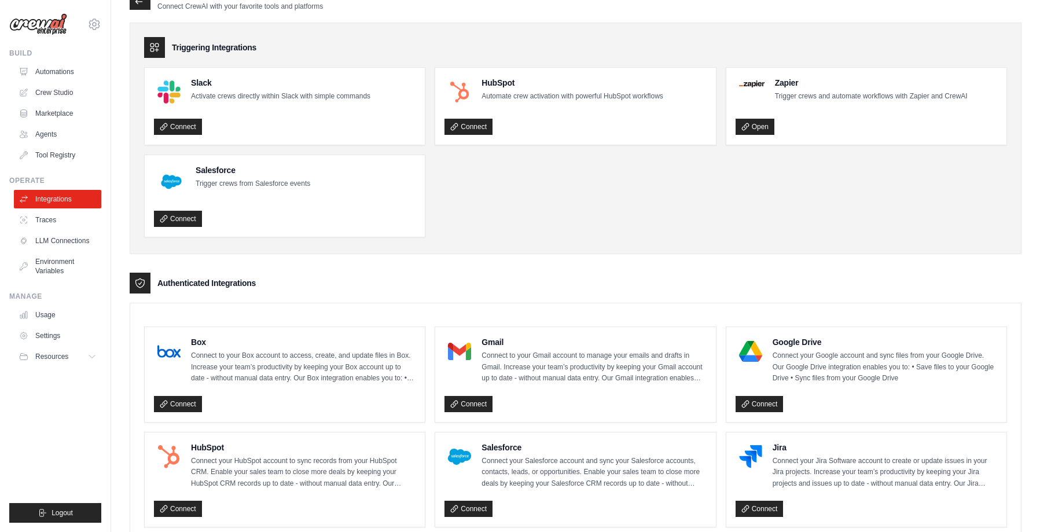
scroll to position [187, 0]
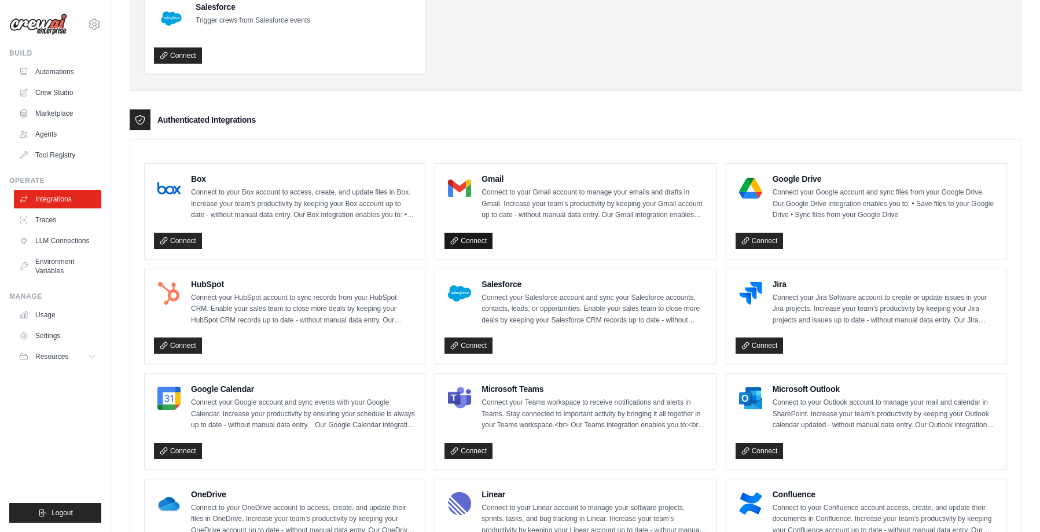
click at [480, 239] on link "Connect" at bounding box center [468, 241] width 48 height 16
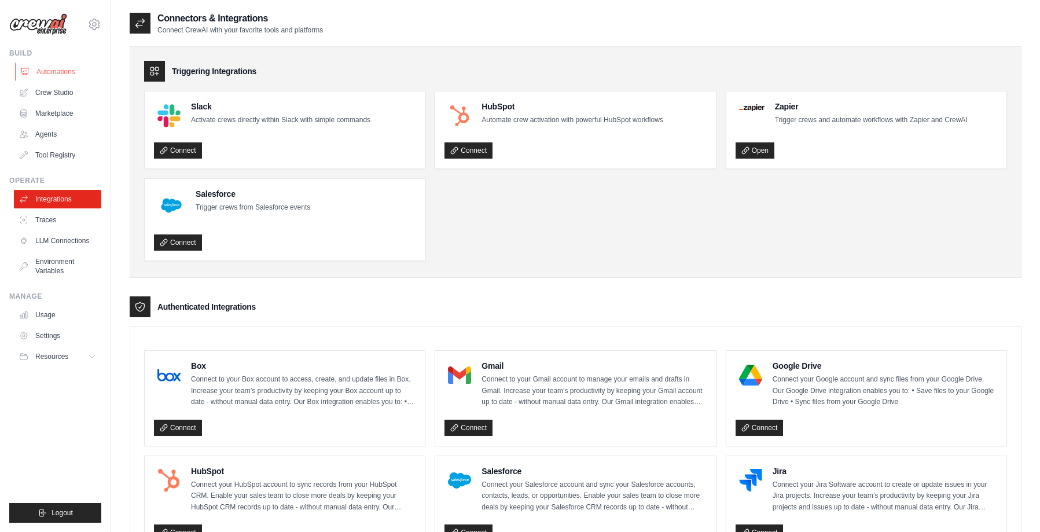
click at [60, 72] on link "Automations" at bounding box center [58, 71] width 87 height 19
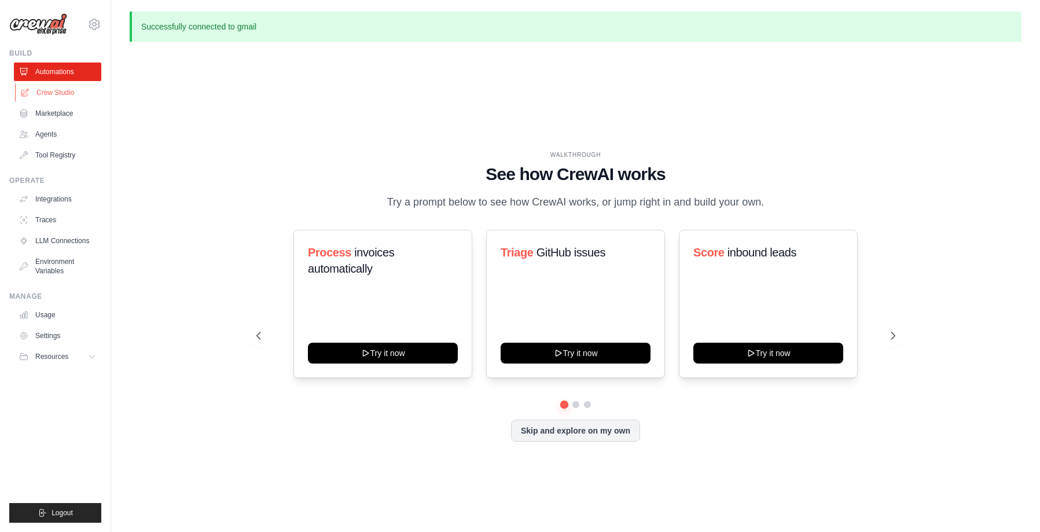
click at [65, 98] on link "Crew Studio" at bounding box center [58, 92] width 87 height 19
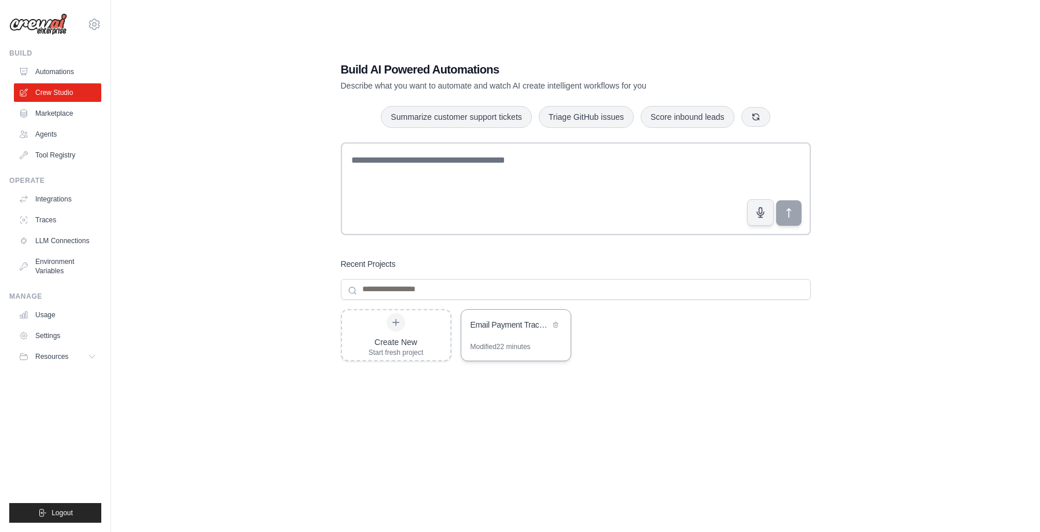
click at [485, 335] on div "Email Payment Tracker with Document Archive" at bounding box center [515, 326] width 109 height 32
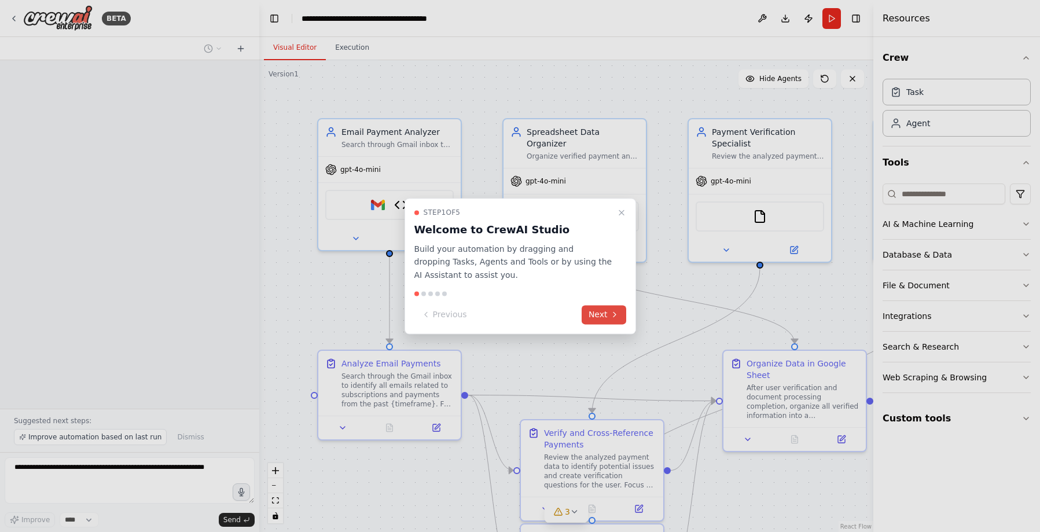
click at [613, 312] on icon at bounding box center [614, 314] width 2 height 5
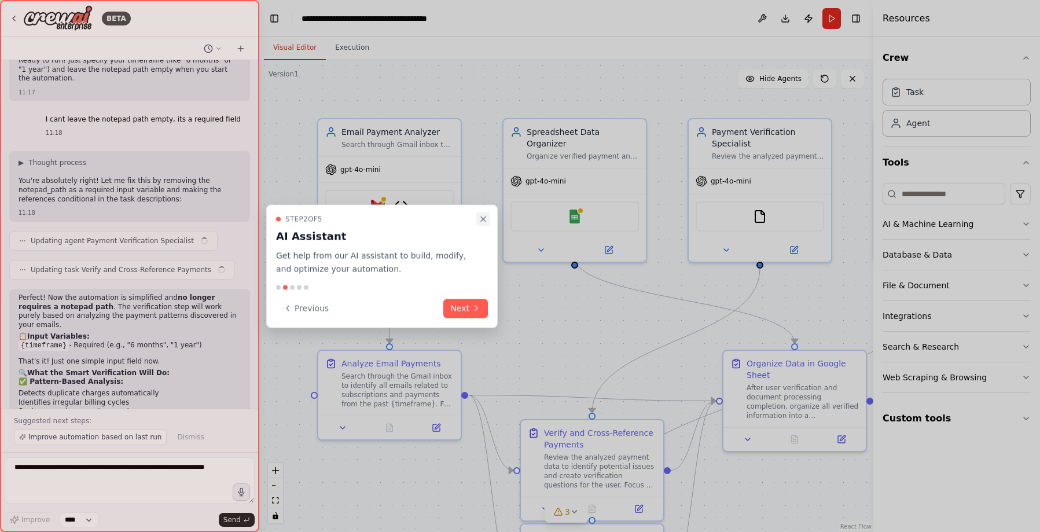
click at [488, 220] on button "Close walkthrough" at bounding box center [483, 219] width 14 height 14
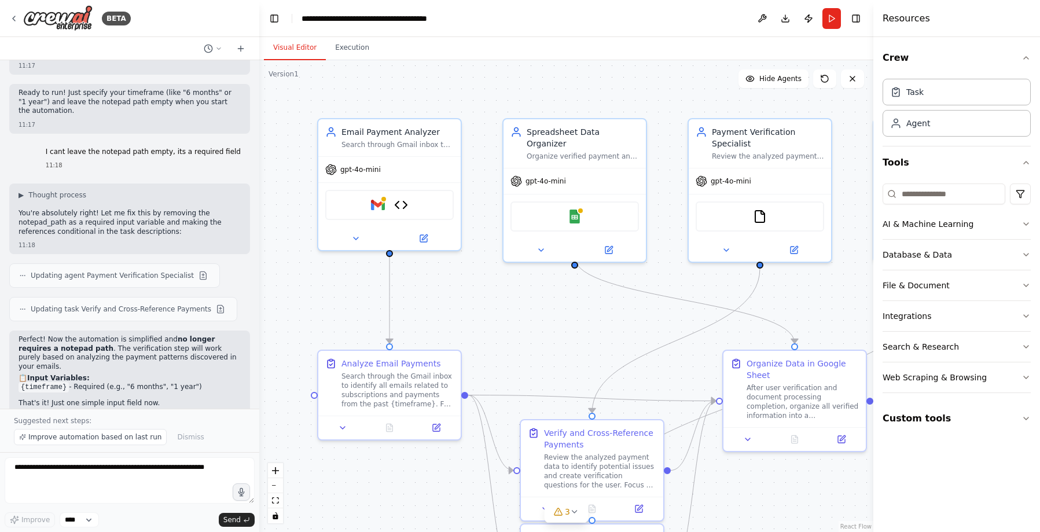
scroll to position [5685, 0]
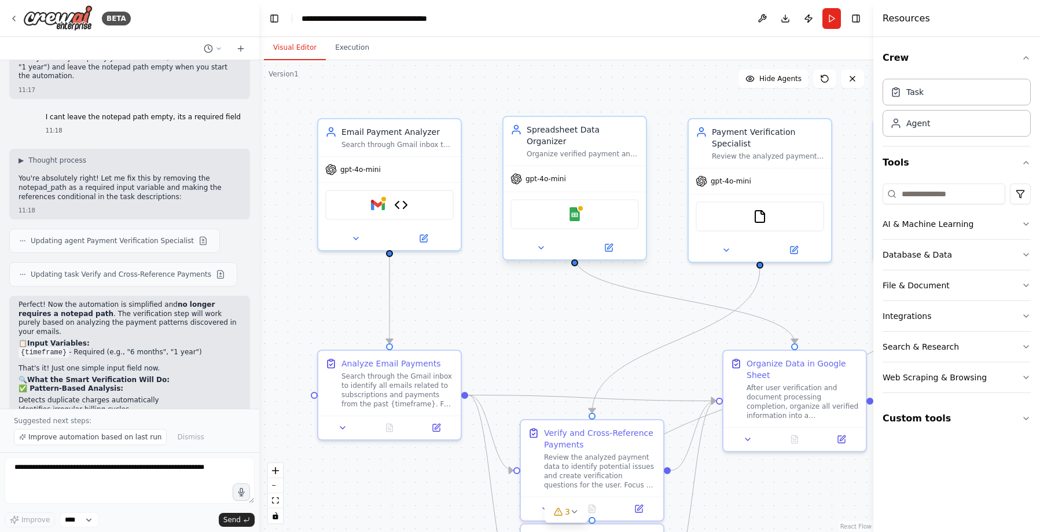
click at [581, 205] on div "Google Sheets" at bounding box center [574, 214] width 128 height 30
click at [572, 207] on img at bounding box center [575, 214] width 14 height 14
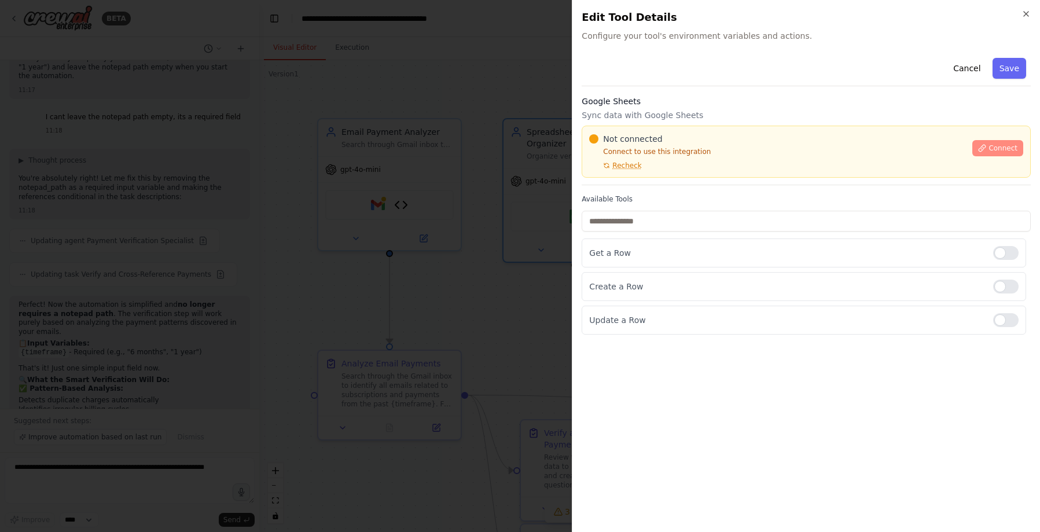
click at [990, 141] on button "Connect" at bounding box center [997, 148] width 51 height 16
click at [990, 145] on span "Connect" at bounding box center [1002, 147] width 29 height 9
click at [1001, 145] on span "Connect" at bounding box center [1002, 147] width 29 height 9
click at [664, 171] on div "Not connected Connect to use this integration Recheck Connect" at bounding box center [805, 152] width 449 height 52
click at [660, 171] on div "Not connected Connect to use this integration Recheck Connect" at bounding box center [805, 152] width 449 height 52
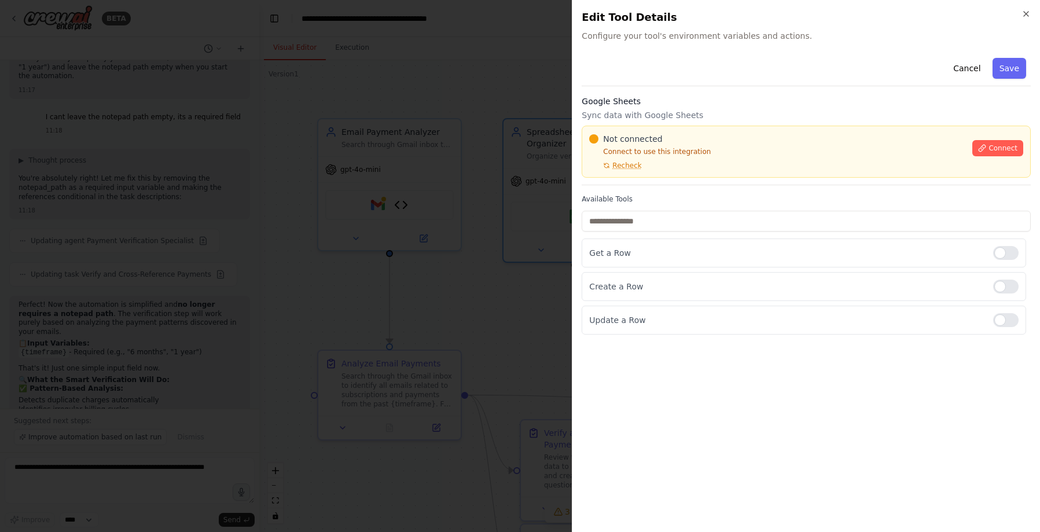
click at [571, 169] on div at bounding box center [520, 266] width 1040 height 532
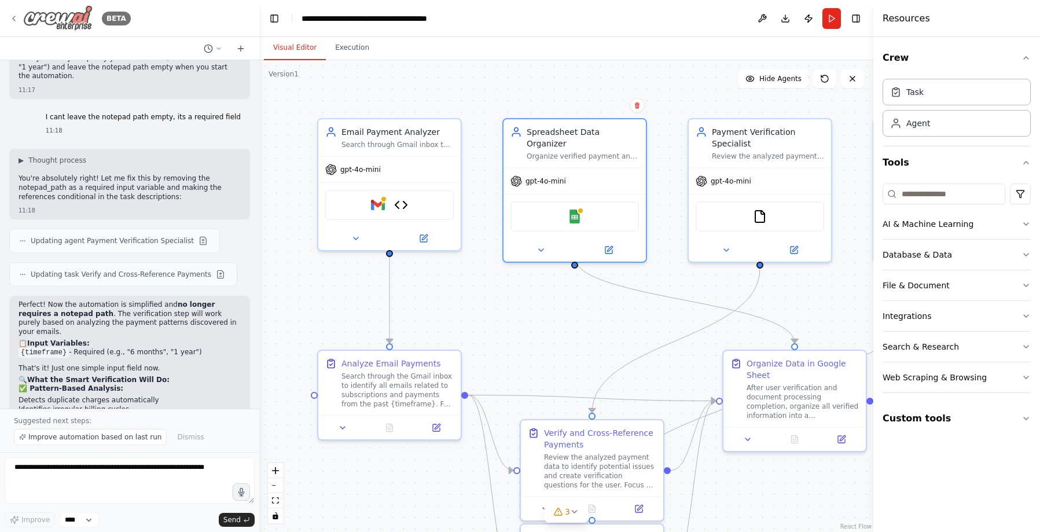
click at [17, 14] on icon at bounding box center [13, 18] width 9 height 9
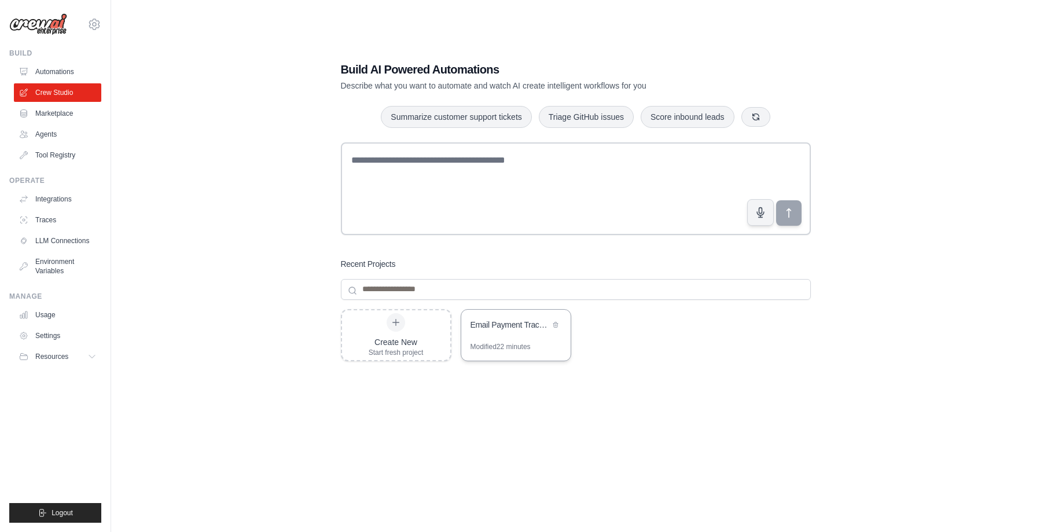
click at [499, 345] on div "Modified 22 minutes" at bounding box center [500, 346] width 60 height 9
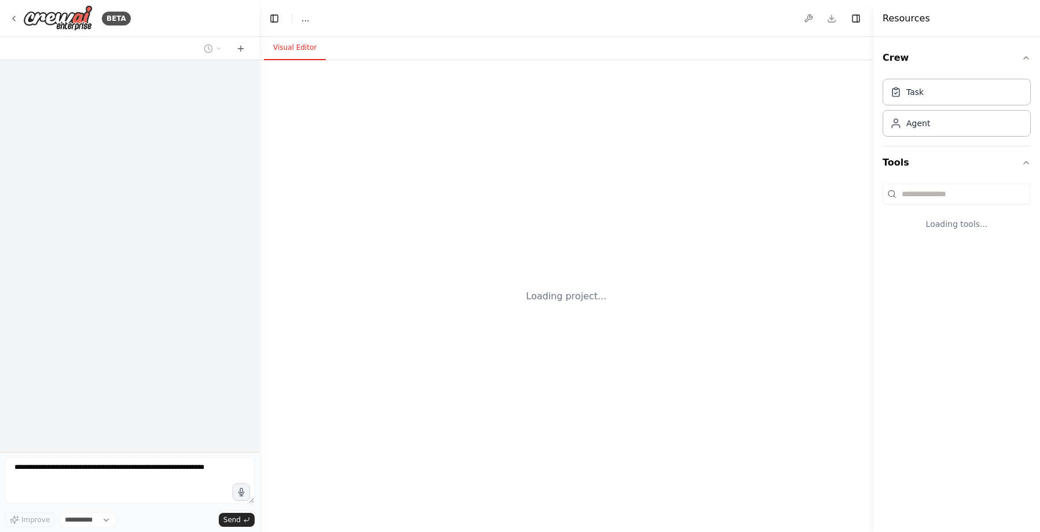
select select "****"
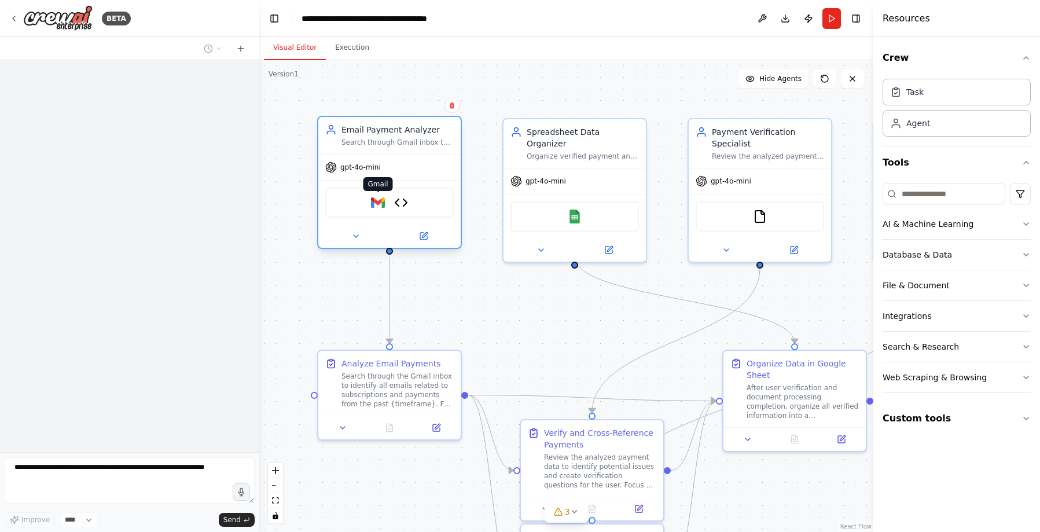
click at [378, 203] on img at bounding box center [378, 203] width 14 height 14
click at [403, 203] on img at bounding box center [401, 203] width 14 height 14
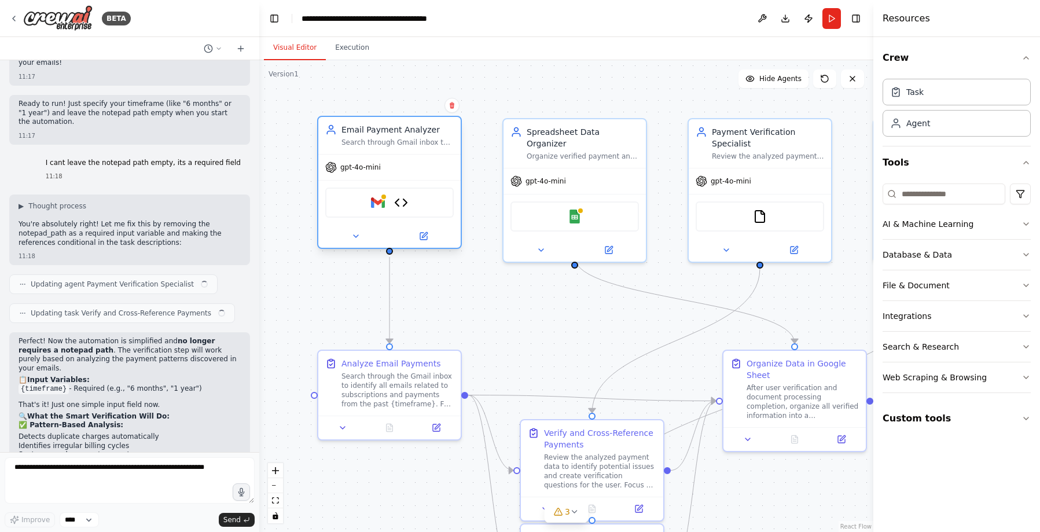
scroll to position [5640, 0]
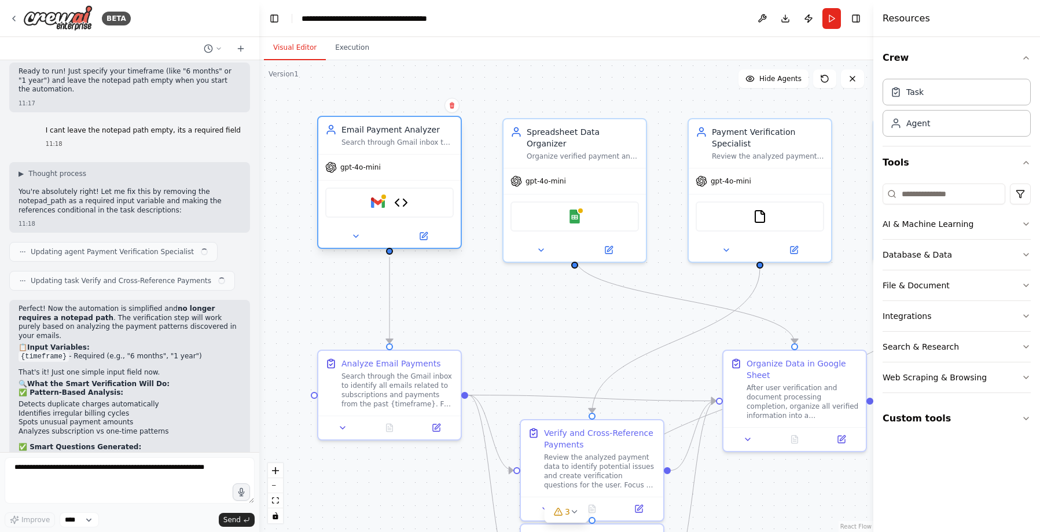
click at [368, 209] on div "Gmail File Metadata Structurer" at bounding box center [389, 202] width 128 height 30
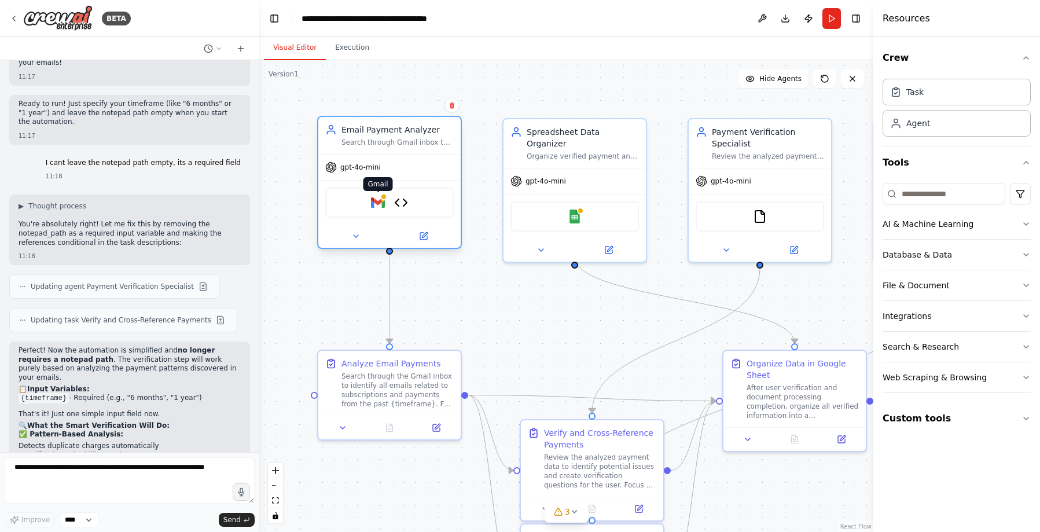
click at [372, 207] on img at bounding box center [378, 203] width 14 height 14
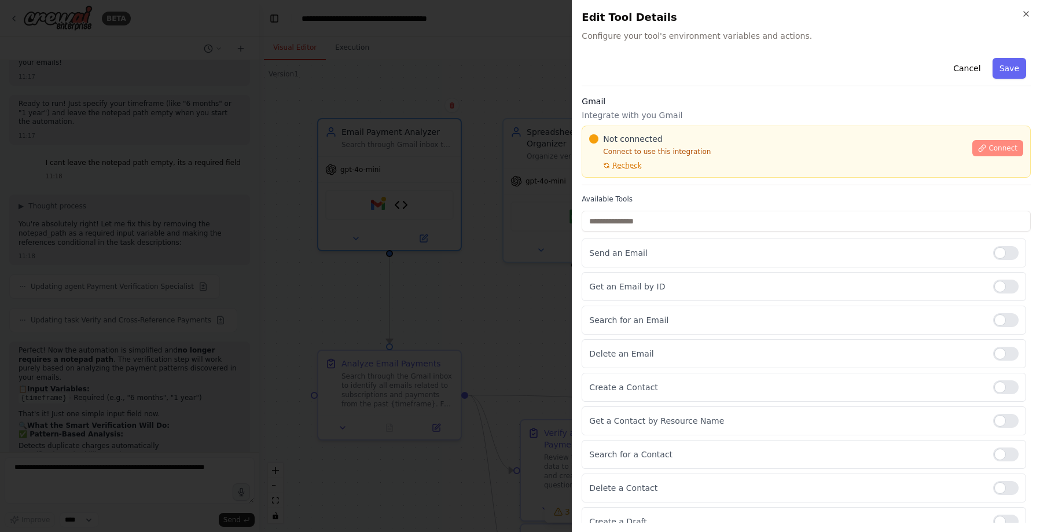
click at [998, 151] on span "Connect" at bounding box center [1002, 147] width 29 height 9
click at [983, 143] on button "Connect" at bounding box center [997, 148] width 51 height 16
click at [993, 147] on span "Connect" at bounding box center [1002, 147] width 29 height 9
click at [633, 170] on span "Recheck" at bounding box center [626, 165] width 29 height 9
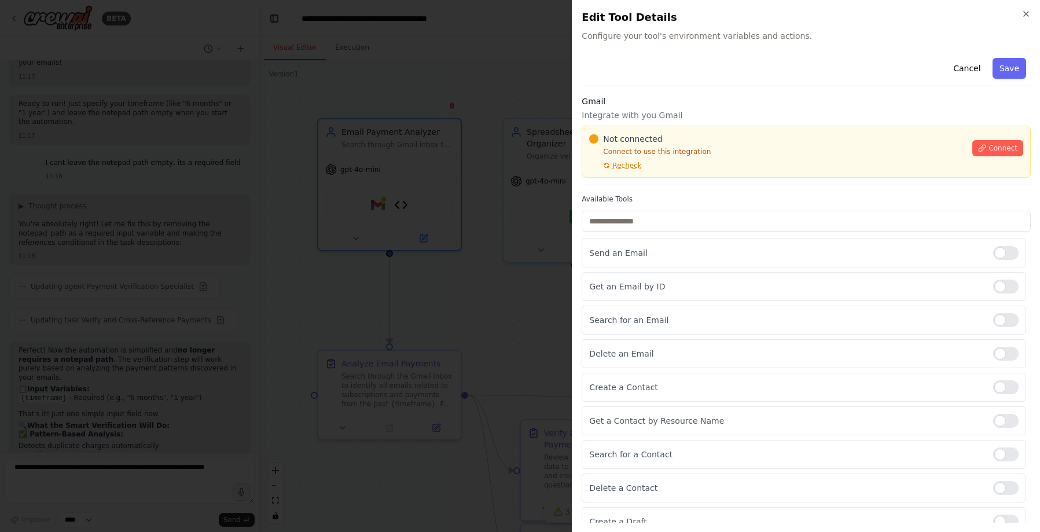
click at [660, 165] on div "Not connected Connect to use this integration Recheck" at bounding box center [777, 151] width 376 height 37
click at [650, 170] on div "Not connected Connect to use this integration Recheck Connect" at bounding box center [805, 152] width 449 height 52
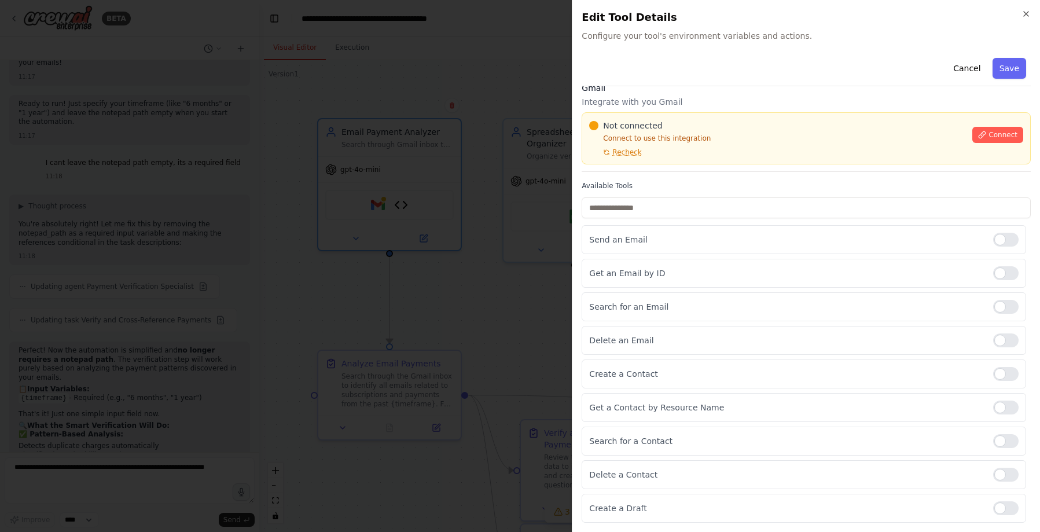
scroll to position [13, 0]
click at [611, 167] on div "Gmail Integrate with you Gmail Not connected Connect to use this integration Re…" at bounding box center [805, 128] width 449 height 90
drag, startPoint x: 632, startPoint y: 167, endPoint x: 585, endPoint y: 171, distance: 47.0
click at [630, 167] on div "Gmail Integrate with you Gmail Not connected Connect to use this integration Re…" at bounding box center [805, 128] width 449 height 90
click at [583, 171] on div "Gmail Integrate with you Gmail Not connected Connect to use this integration Re…" at bounding box center [805, 128] width 449 height 90
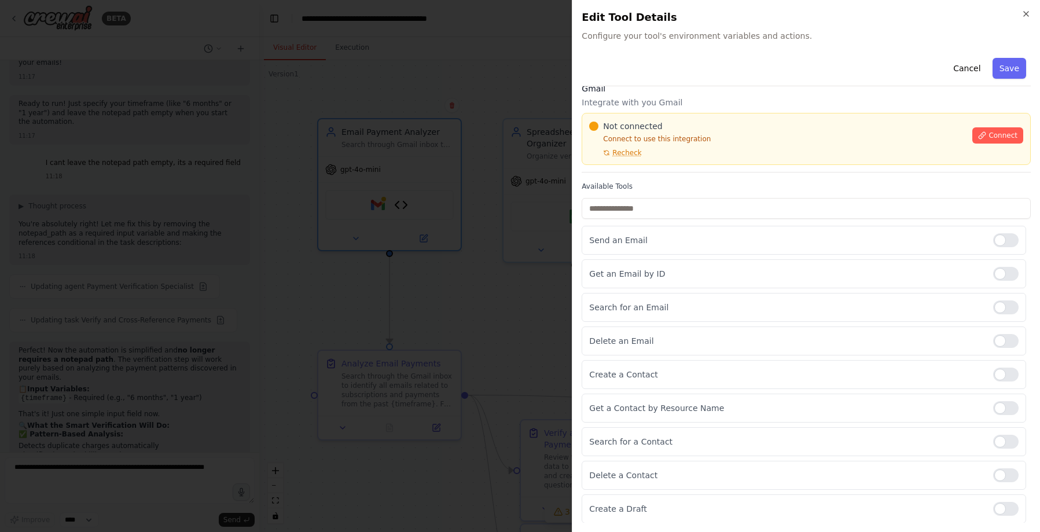
drag, startPoint x: 583, startPoint y: 171, endPoint x: 633, endPoint y: 172, distance: 49.8
click at [593, 171] on div "Gmail Integrate with you Gmail Not connected Connect to use this integration Re…" at bounding box center [805, 128] width 449 height 90
click at [639, 170] on div "Gmail Integrate with you Gmail Not connected Connect to use this integration Re…" at bounding box center [805, 128] width 449 height 90
click at [722, 153] on div "Not connected Connect to use this integration Recheck" at bounding box center [777, 138] width 376 height 37
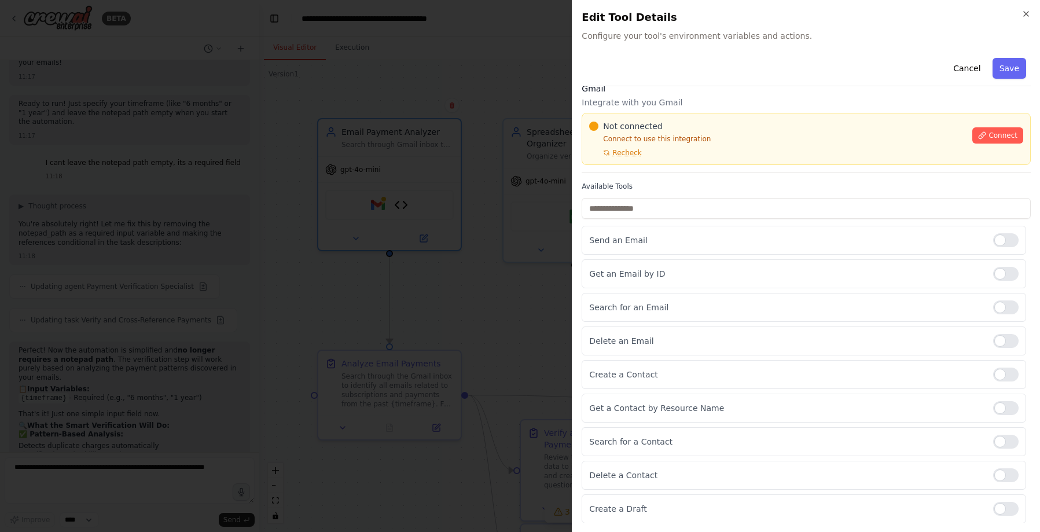
click at [722, 149] on div "Not connected Connect to use this integration Recheck" at bounding box center [777, 138] width 376 height 37
click at [726, 146] on div "Not connected Connect to use this integration Recheck" at bounding box center [777, 138] width 376 height 37
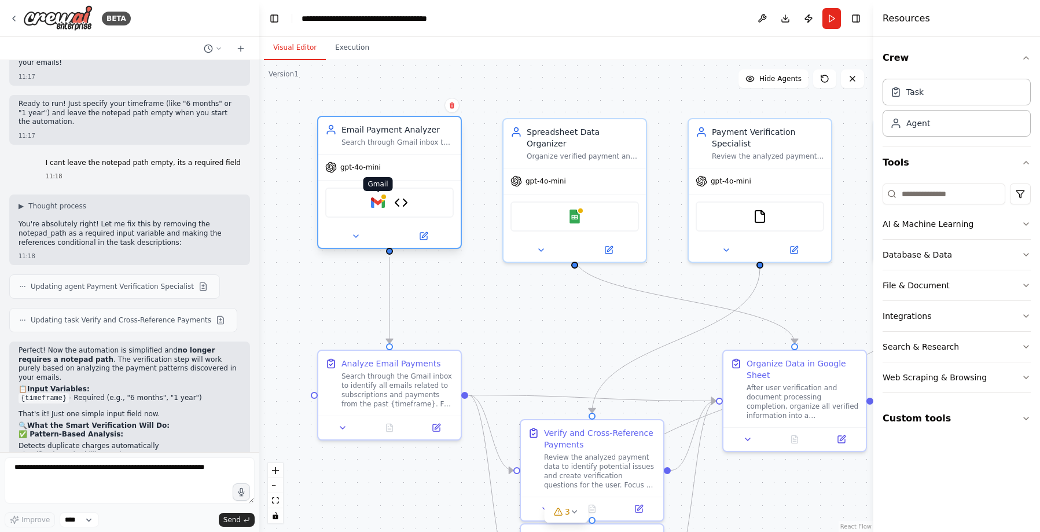
click at [376, 202] on img at bounding box center [378, 203] width 14 height 14
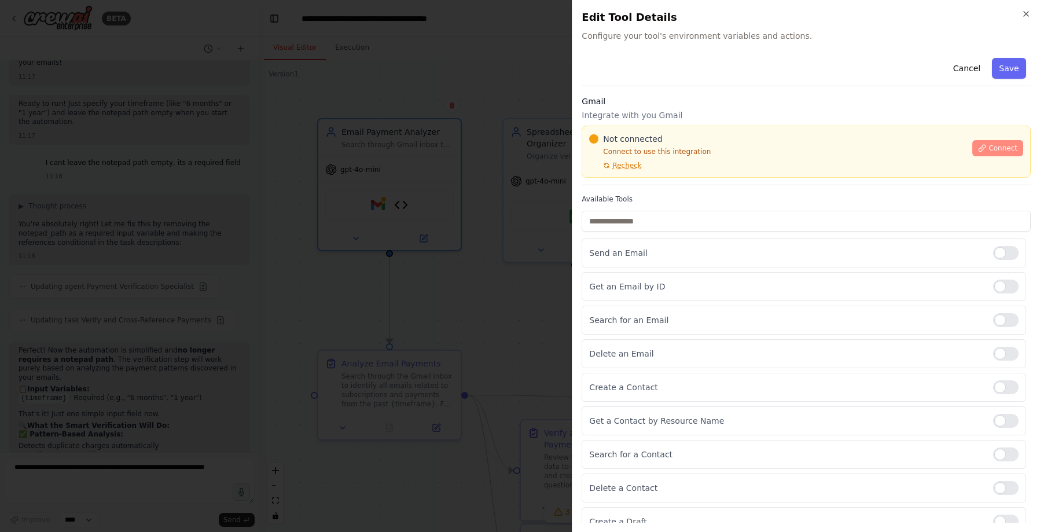
click at [988, 143] on button "Connect" at bounding box center [997, 148] width 51 height 16
click at [644, 167] on div "Not connected Connect to use this integration Recheck" at bounding box center [777, 151] width 376 height 37
click at [606, 168] on icon at bounding box center [606, 165] width 5 height 5
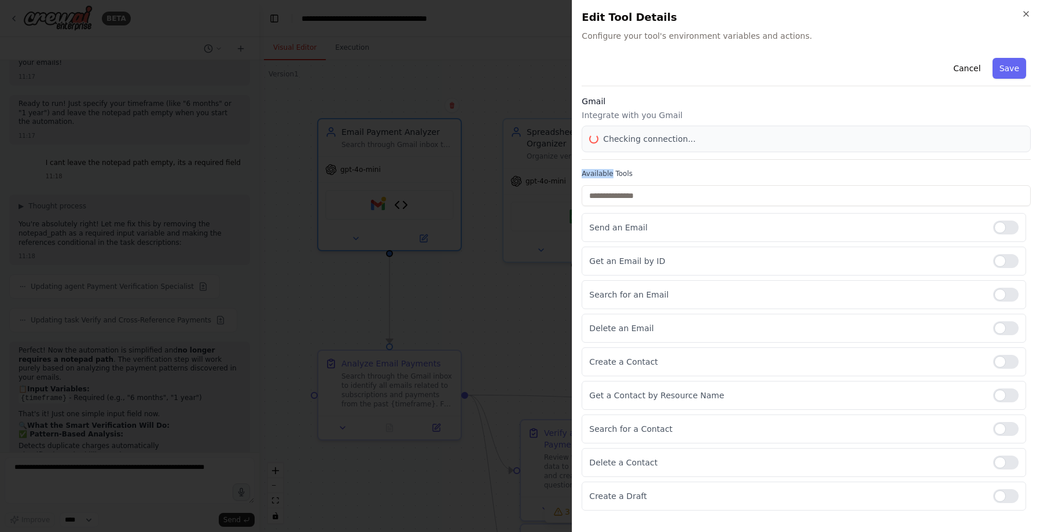
click at [606, 168] on div "Cancel Save Gmail Integrate with you Gmail Checking connection... Available Too…" at bounding box center [805, 281] width 449 height 457
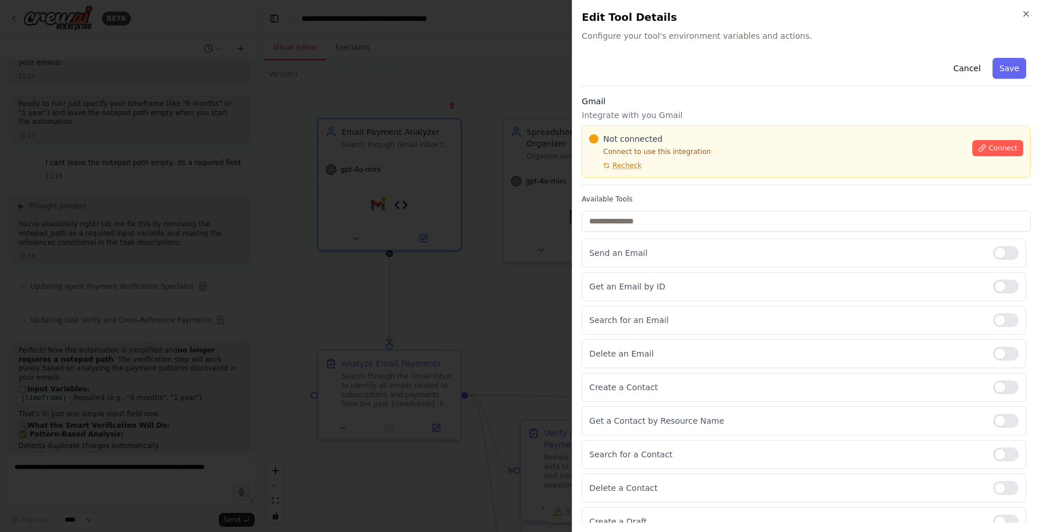
click at [719, 149] on p "Connect to use this integration" at bounding box center [777, 151] width 376 height 9
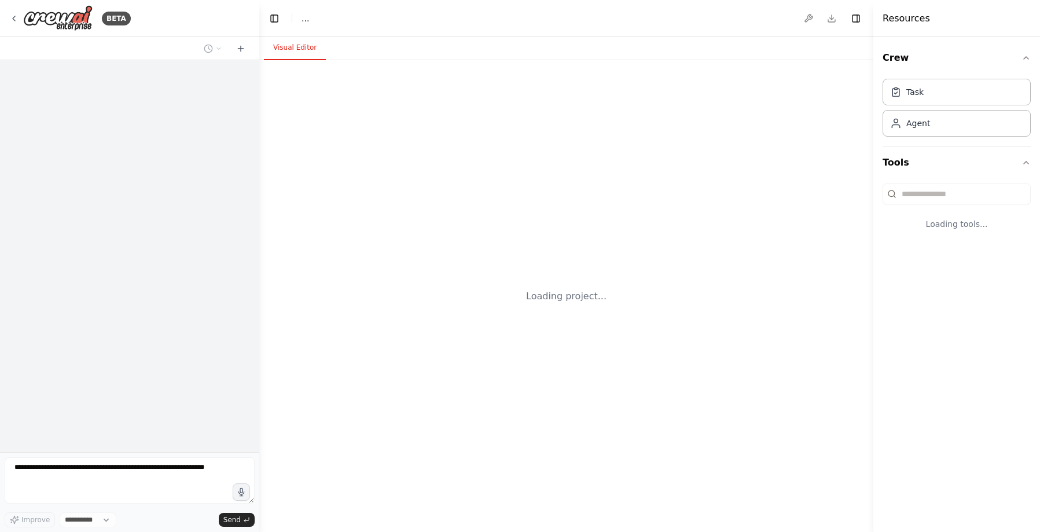
select select "****"
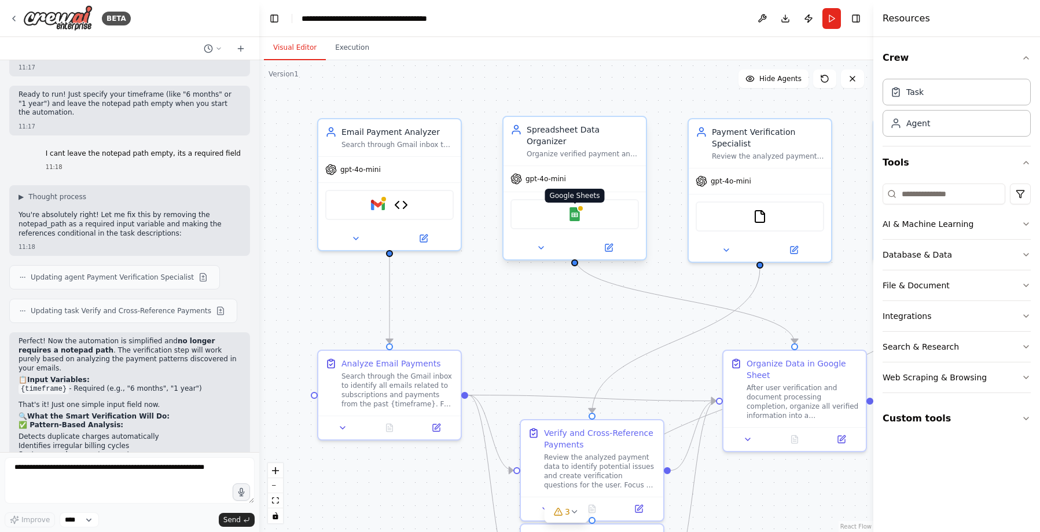
click at [576, 207] on img at bounding box center [575, 214] width 14 height 14
click at [12, 18] on icon at bounding box center [13, 18] width 9 height 9
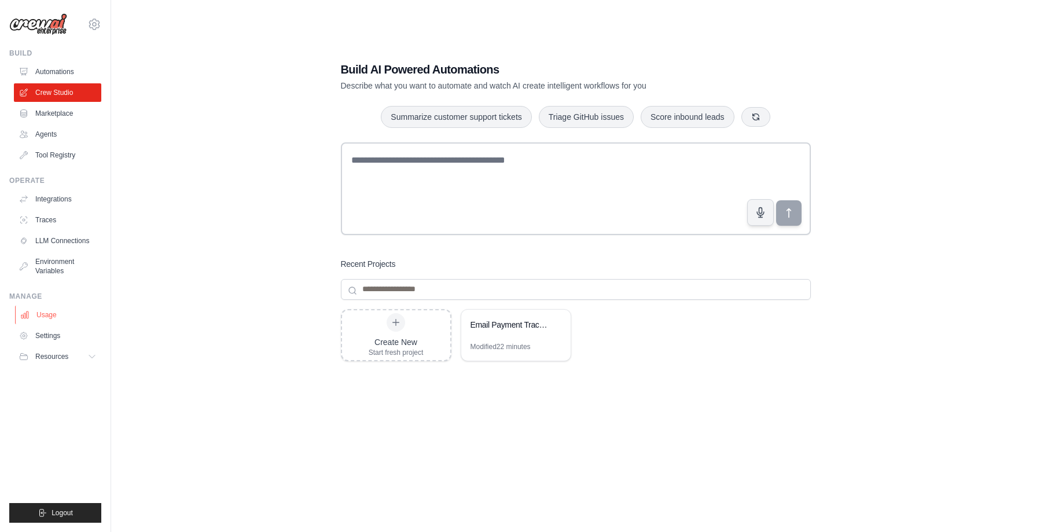
click at [64, 312] on link "Usage" at bounding box center [58, 315] width 87 height 19
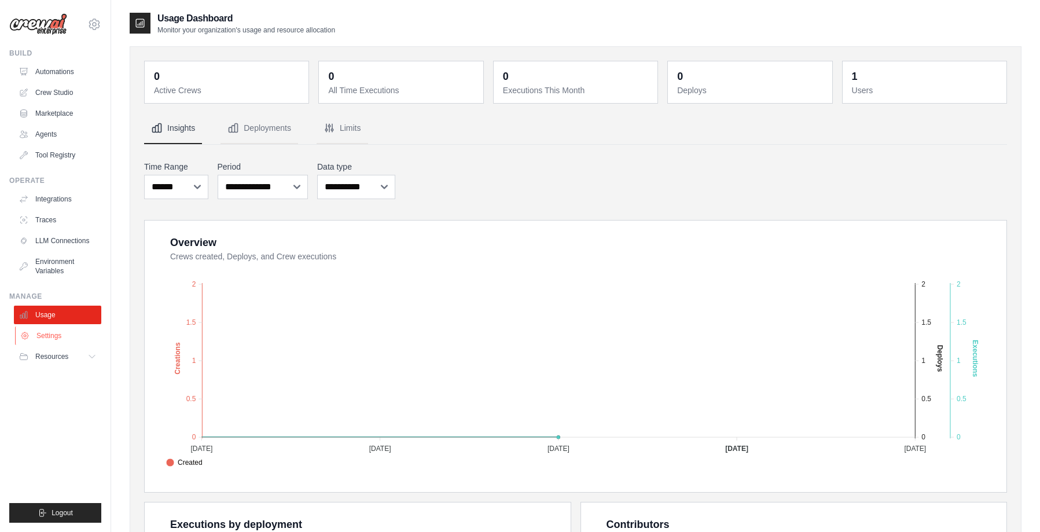
click at [60, 337] on link "Settings" at bounding box center [58, 335] width 87 height 19
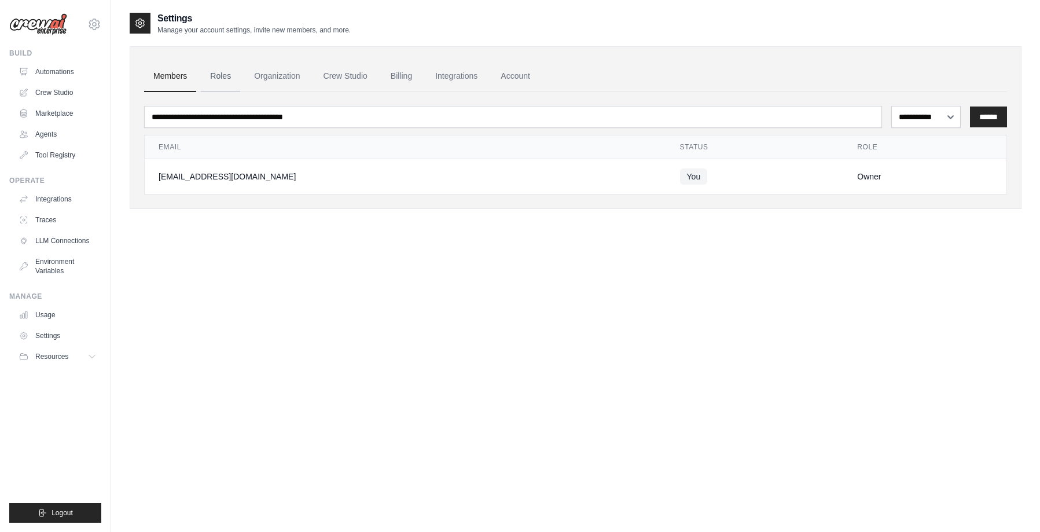
click at [224, 79] on link "Roles" at bounding box center [220, 76] width 39 height 31
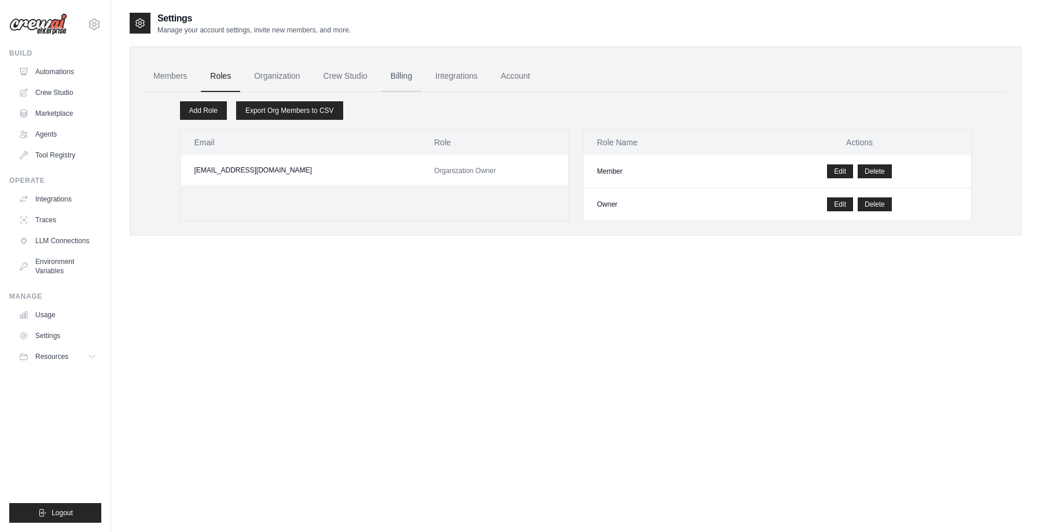
click at [415, 80] on link "Billing" at bounding box center [401, 76] width 40 height 31
click at [475, 73] on link "Integrations" at bounding box center [456, 76] width 61 height 31
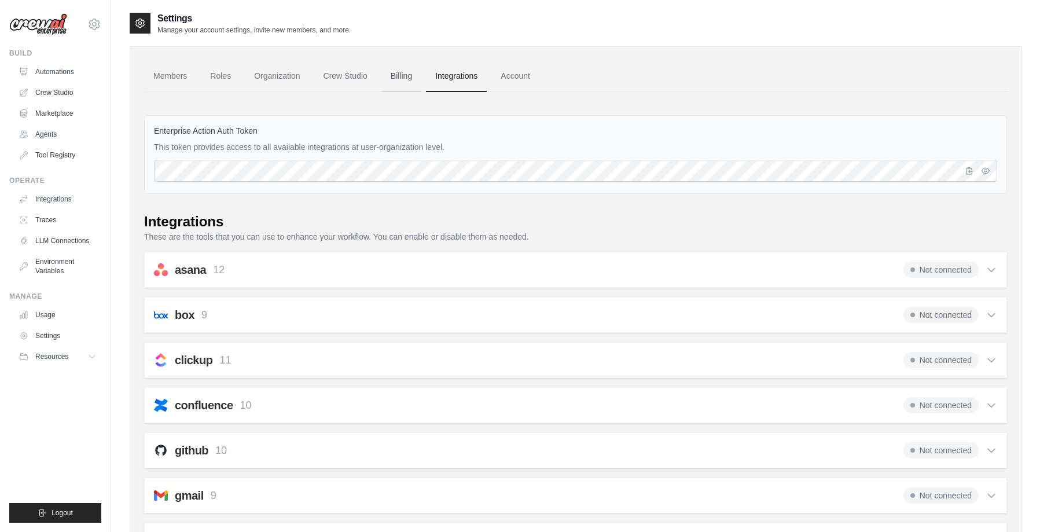
click at [402, 77] on link "Billing" at bounding box center [401, 76] width 40 height 31
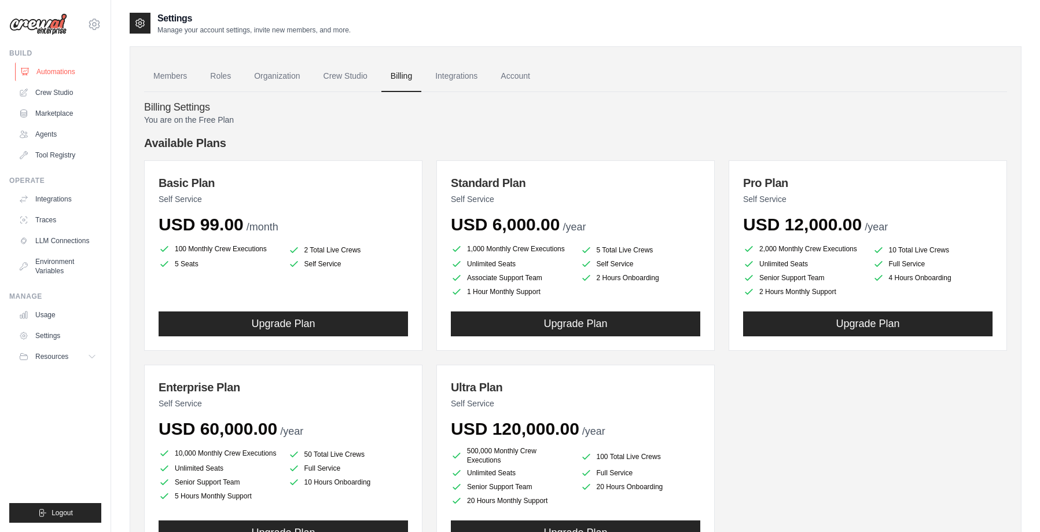
click at [43, 73] on link "Automations" at bounding box center [58, 71] width 87 height 19
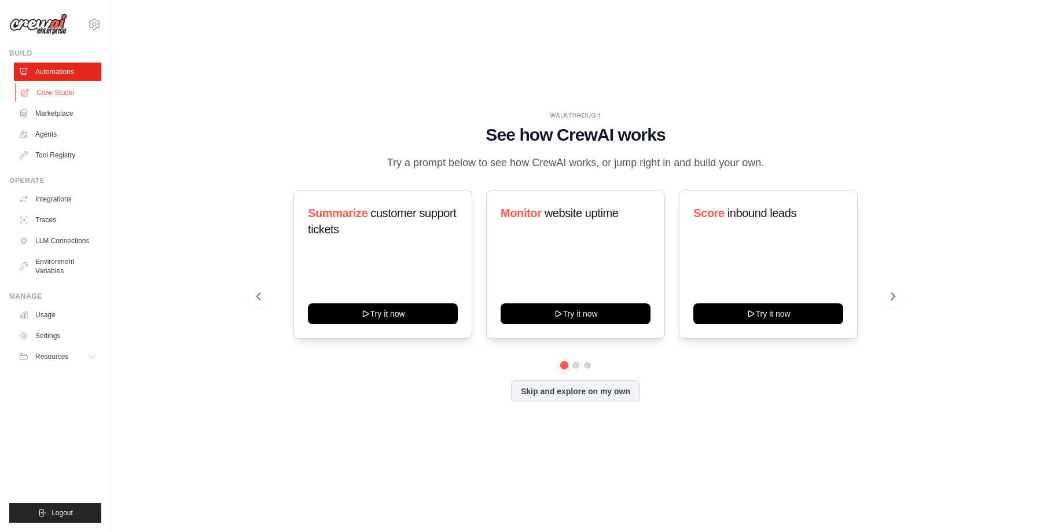
click at [39, 91] on link "Crew Studio" at bounding box center [58, 92] width 87 height 19
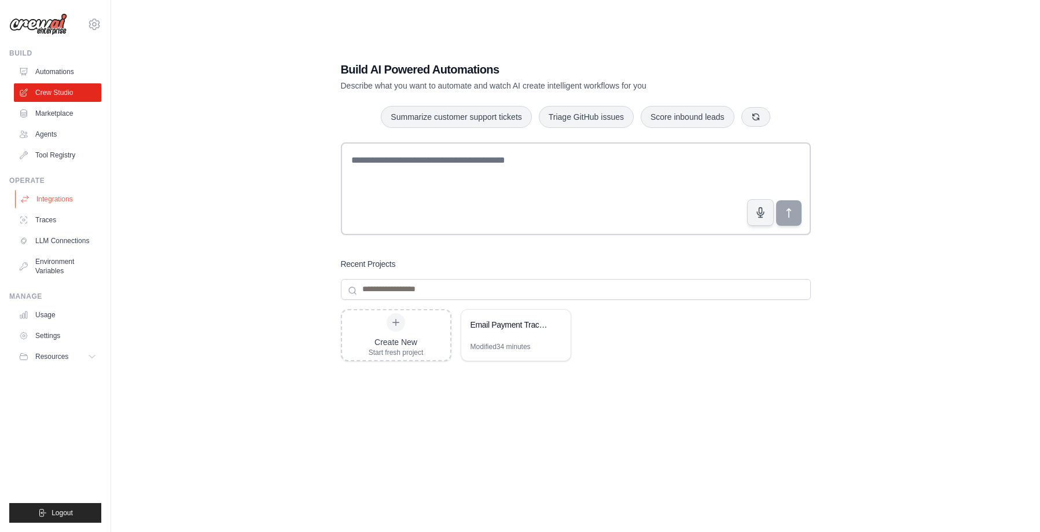
click at [57, 193] on link "Integrations" at bounding box center [58, 199] width 87 height 19
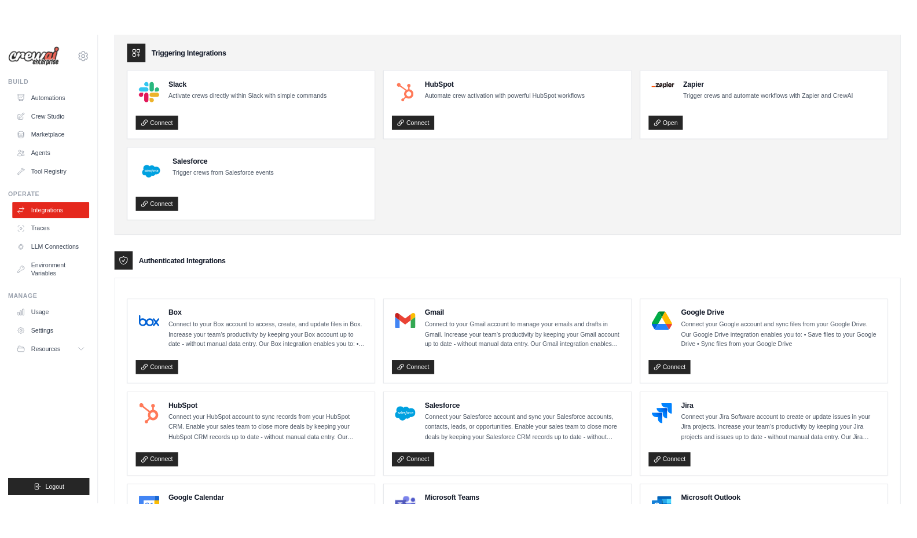
scroll to position [62, 0]
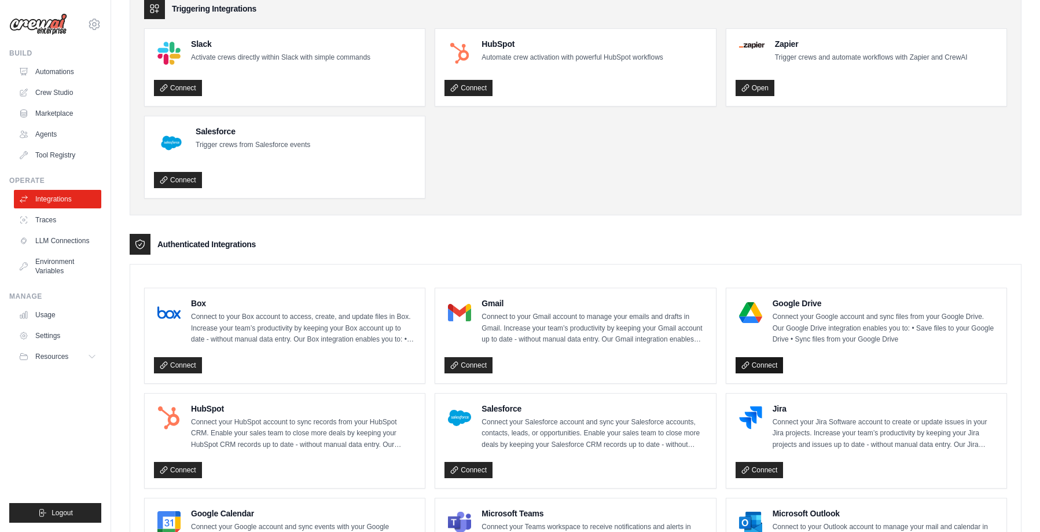
click at [760, 358] on link "Connect" at bounding box center [759, 365] width 48 height 16
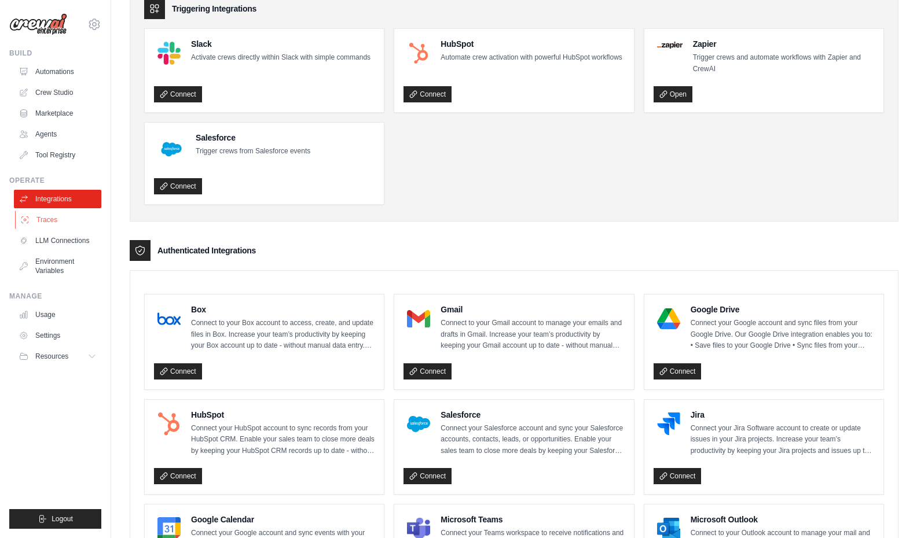
click at [72, 211] on link "Traces" at bounding box center [58, 220] width 87 height 19
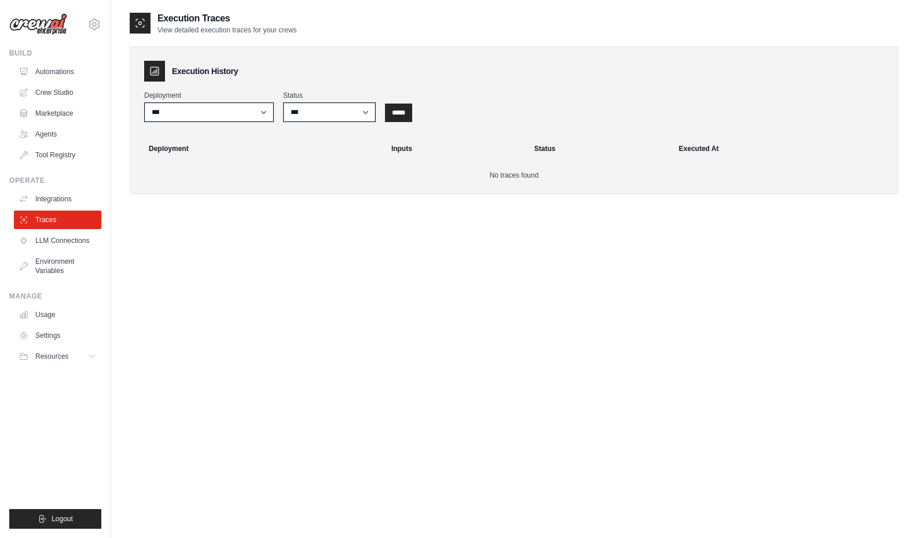
click at [72, 211] on link "Traces" at bounding box center [57, 220] width 87 height 19
click at [64, 238] on link "LLM Connections" at bounding box center [58, 240] width 87 height 19
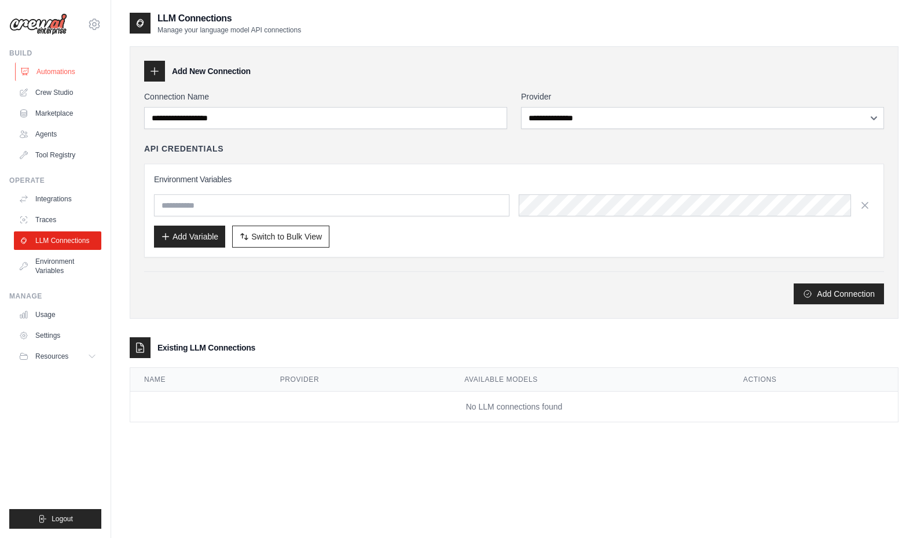
click at [72, 67] on link "Automations" at bounding box center [58, 71] width 87 height 19
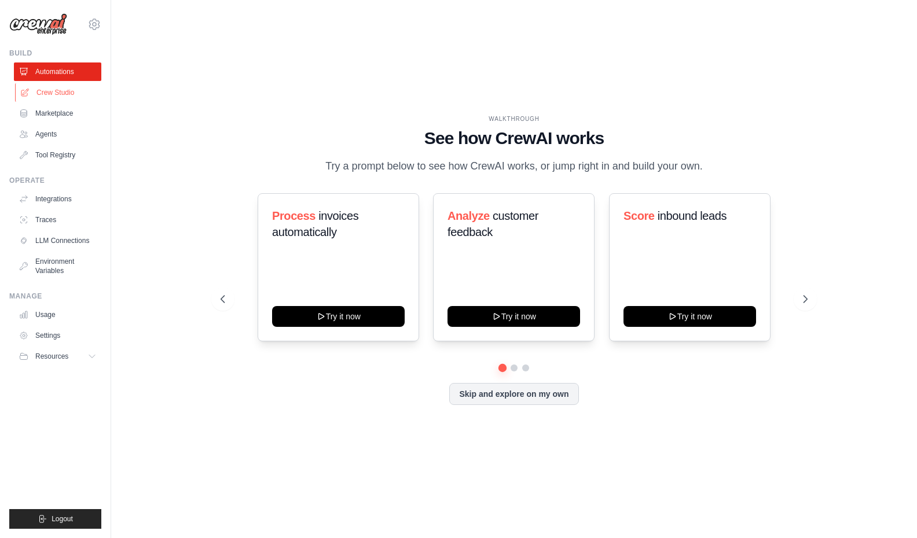
click at [62, 98] on link "Crew Studio" at bounding box center [58, 92] width 87 height 19
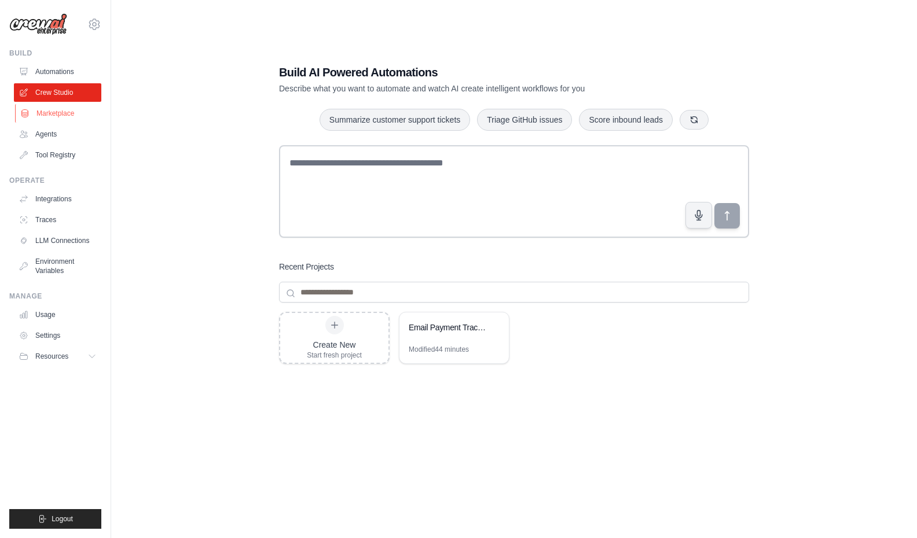
click at [57, 111] on link "Marketplace" at bounding box center [58, 113] width 87 height 19
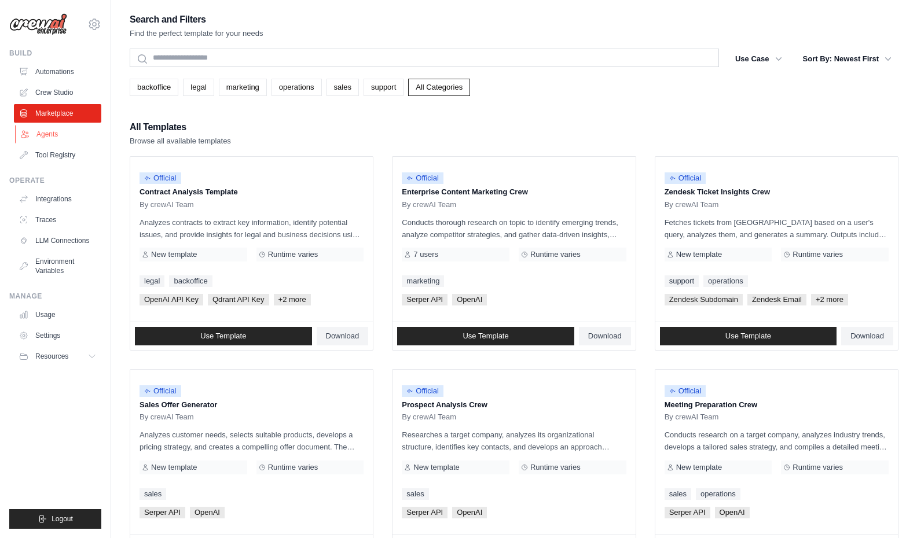
click at [55, 135] on link "Agents" at bounding box center [58, 134] width 87 height 19
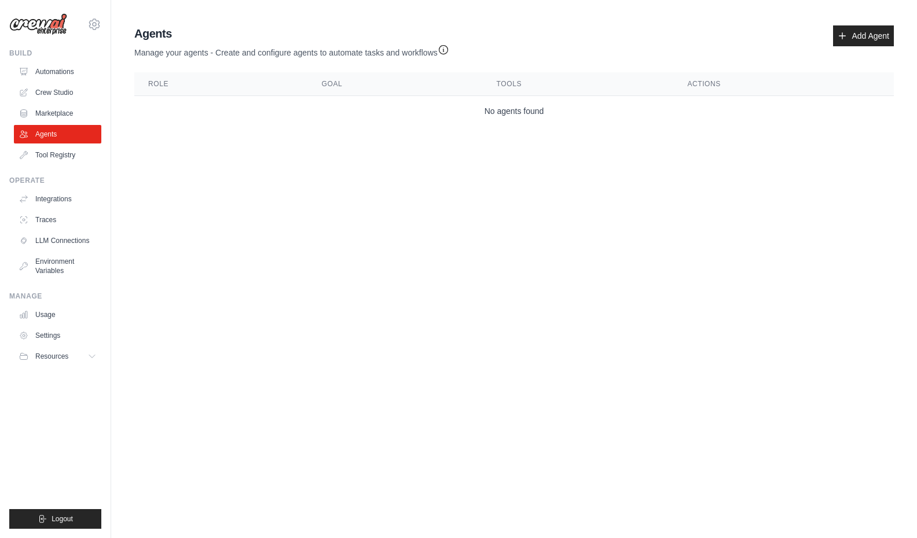
click at [830, 44] on div "Agents Manage your agents - Create and configure agents to automate tasks and w…" at bounding box center [513, 41] width 759 height 33
click at [844, 32] on icon at bounding box center [841, 35] width 9 height 9
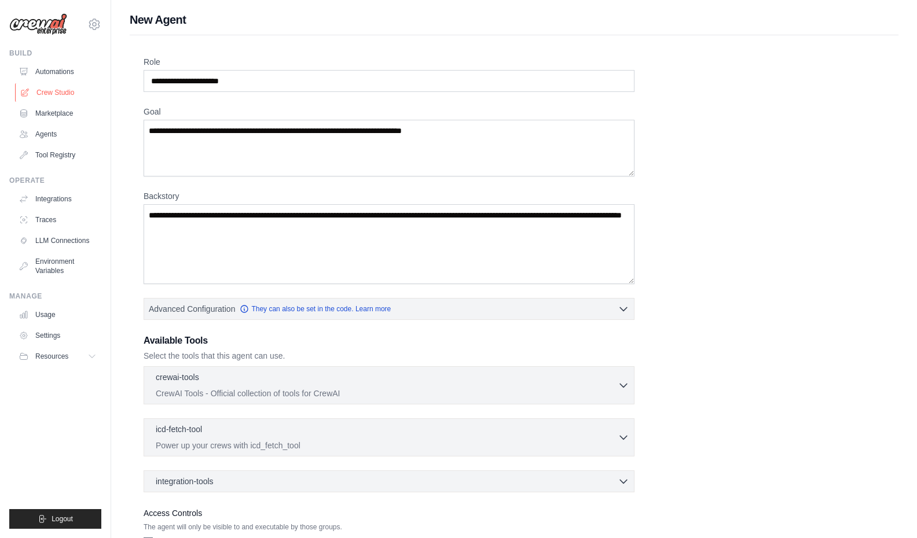
click at [47, 90] on link "Crew Studio" at bounding box center [58, 92] width 87 height 19
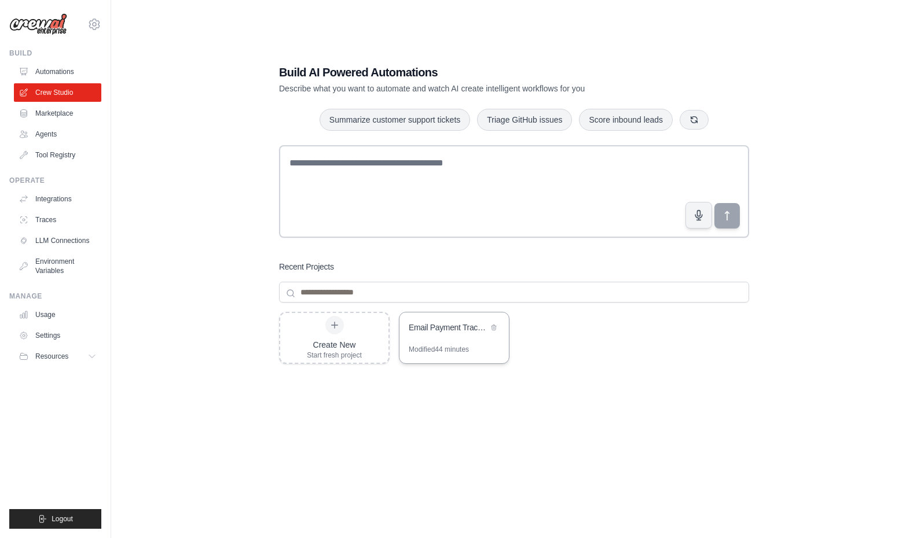
click at [444, 343] on div "Email Payment Tracker with Document Archive" at bounding box center [453, 328] width 109 height 32
click at [51, 65] on link "Automations" at bounding box center [58, 71] width 87 height 19
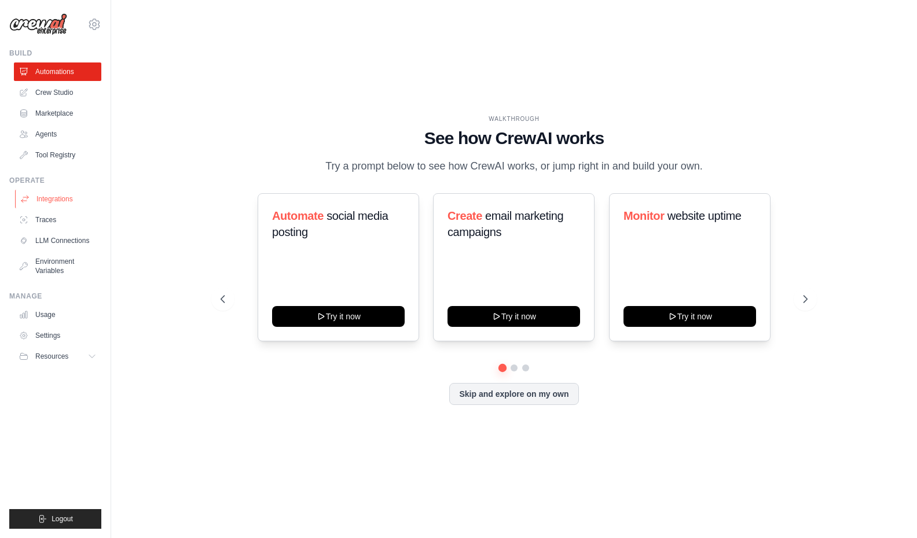
click at [53, 201] on link "Integrations" at bounding box center [58, 199] width 87 height 19
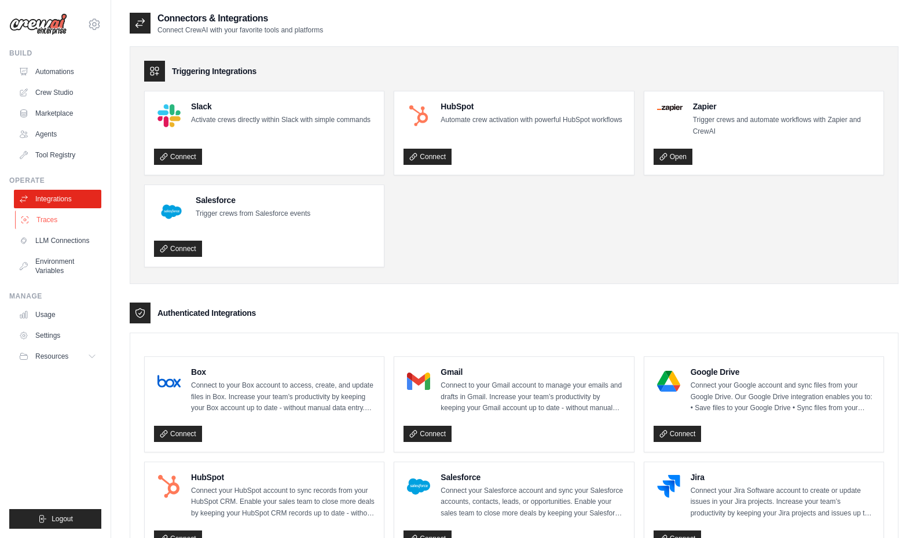
click at [51, 217] on link "Traces" at bounding box center [58, 220] width 87 height 19
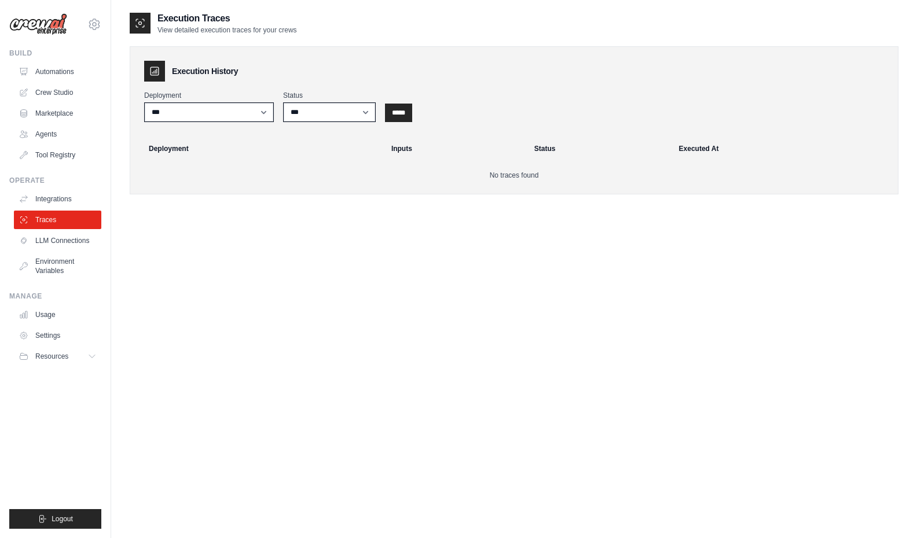
click at [53, 230] on ul "Integrations Traces LLM Connections Environment Variables" at bounding box center [57, 235] width 87 height 90
click at [53, 240] on link "LLM Connections" at bounding box center [58, 240] width 87 height 19
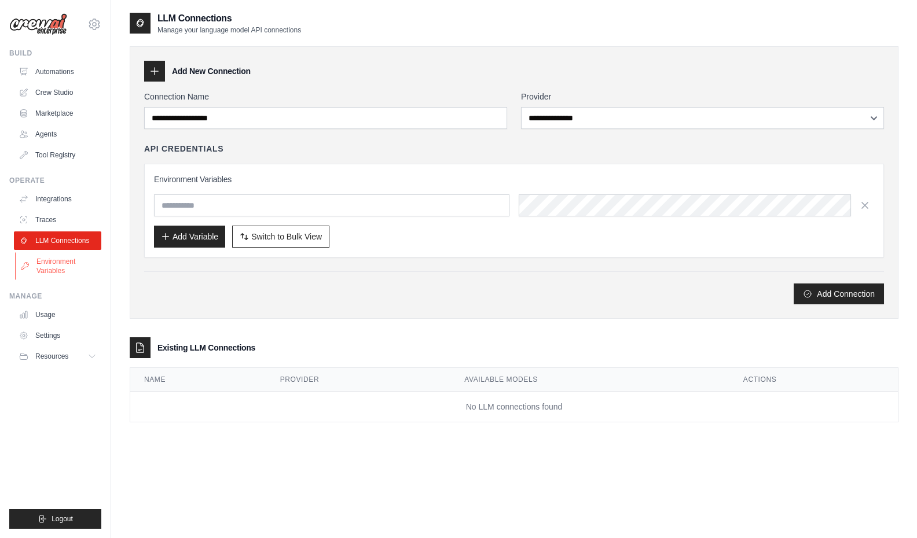
click at [82, 267] on link "Environment Variables" at bounding box center [58, 266] width 87 height 28
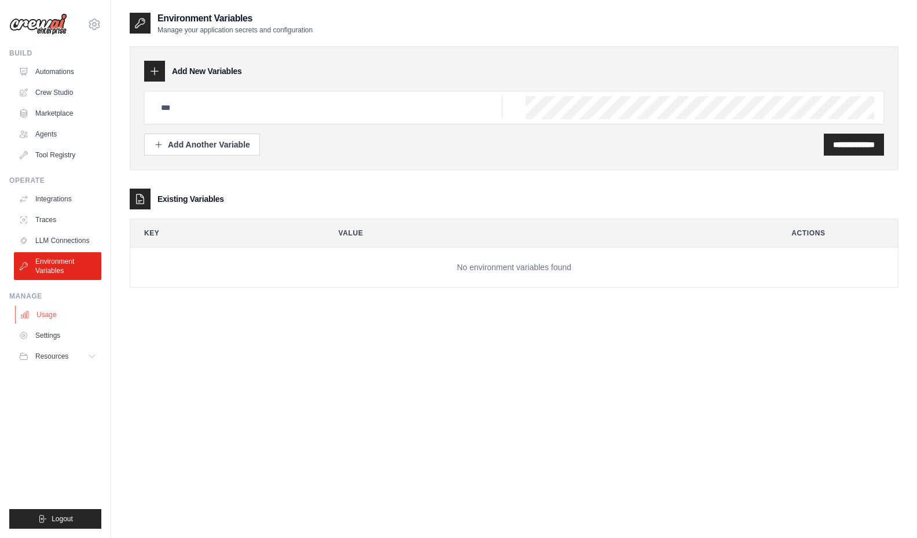
click at [44, 315] on link "Usage" at bounding box center [58, 315] width 87 height 19
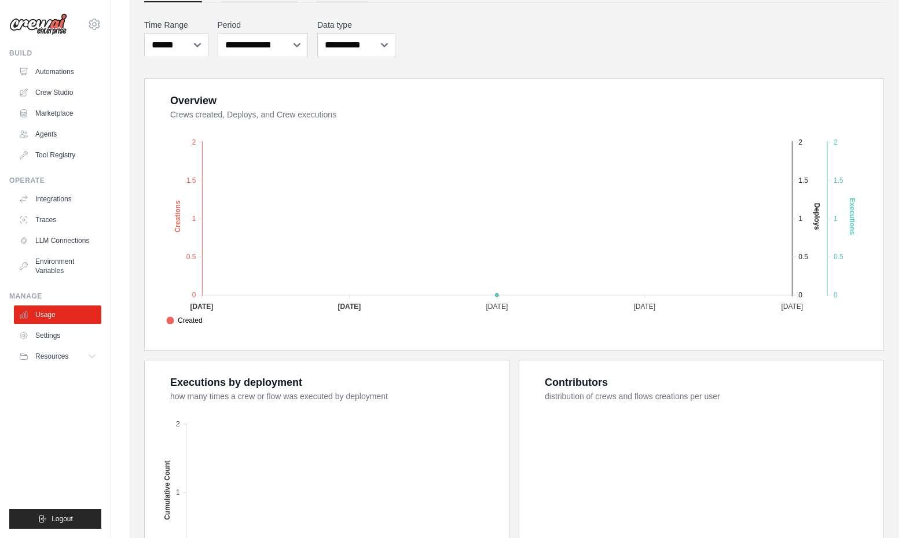
scroll to position [301, 0]
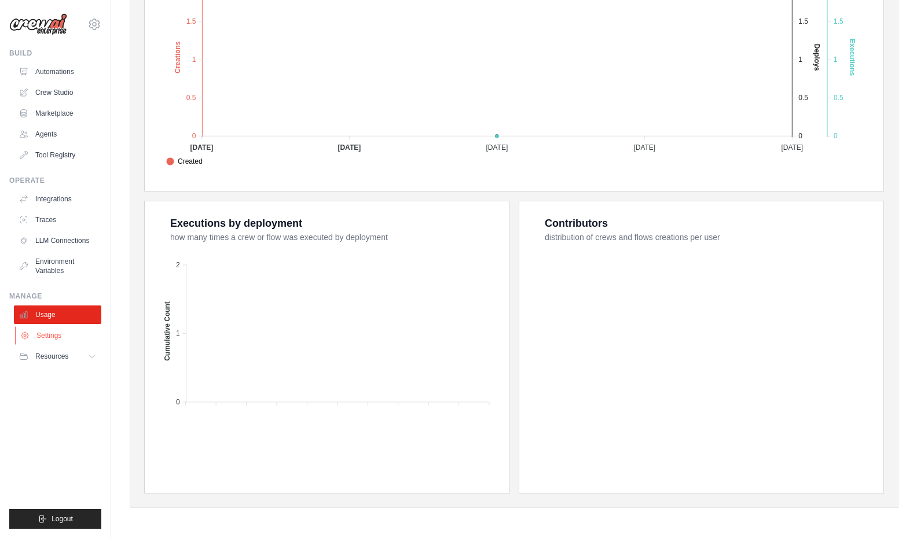
click at [61, 332] on link "Settings" at bounding box center [58, 335] width 87 height 19
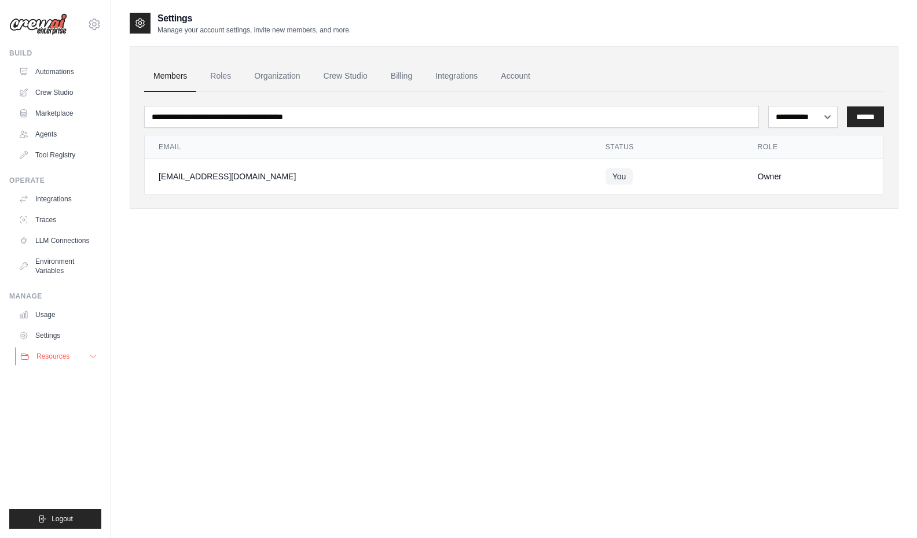
click at [50, 364] on button "Resources" at bounding box center [58, 356] width 87 height 19
click at [58, 70] on link "Automations" at bounding box center [58, 71] width 87 height 19
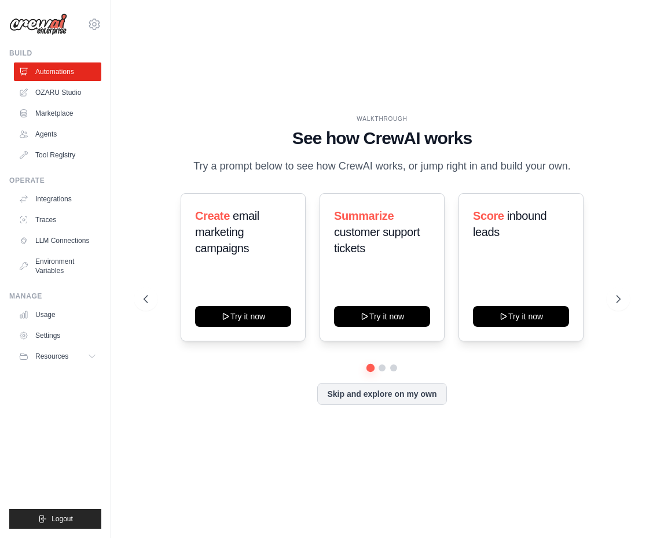
click at [607, 92] on div "WALKTHROUGH See how CrewAI works Try a prompt below to see how CrewAI works, or…" at bounding box center [382, 269] width 505 height 515
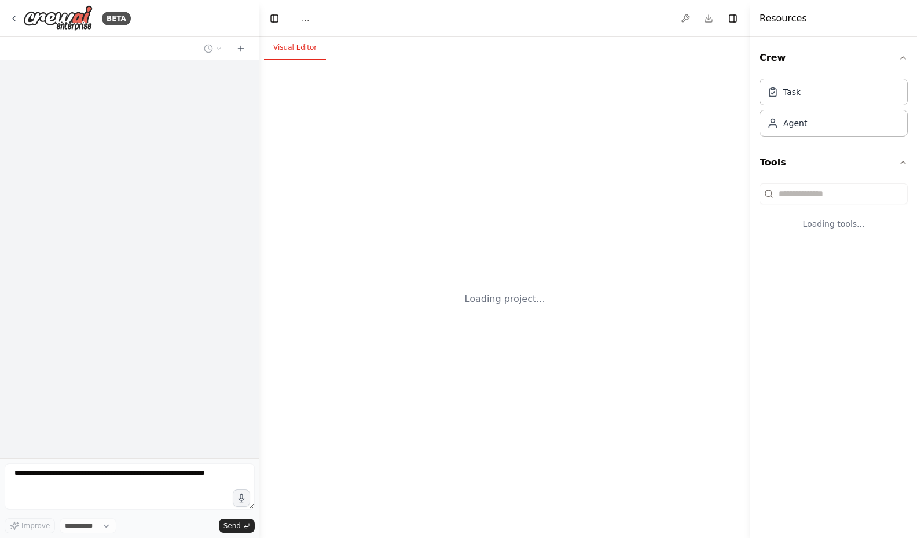
select select "****"
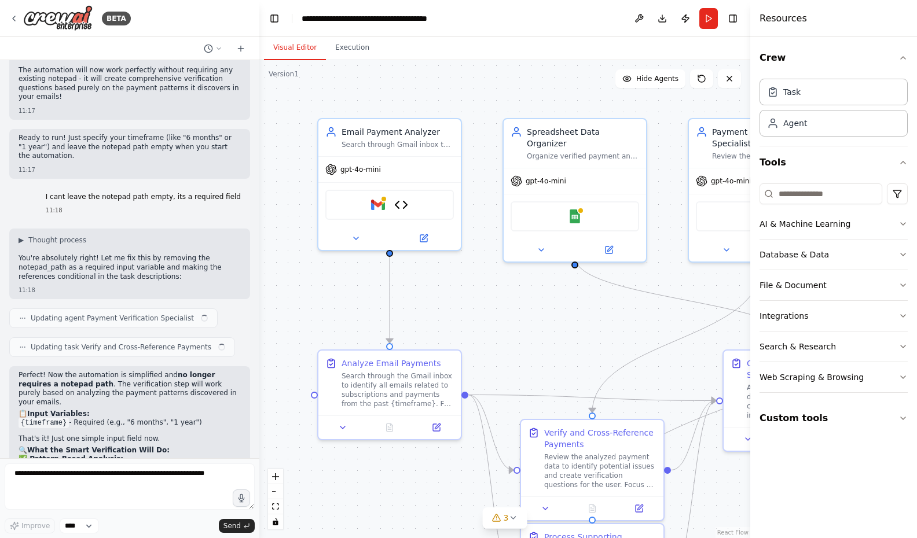
scroll to position [5633, 0]
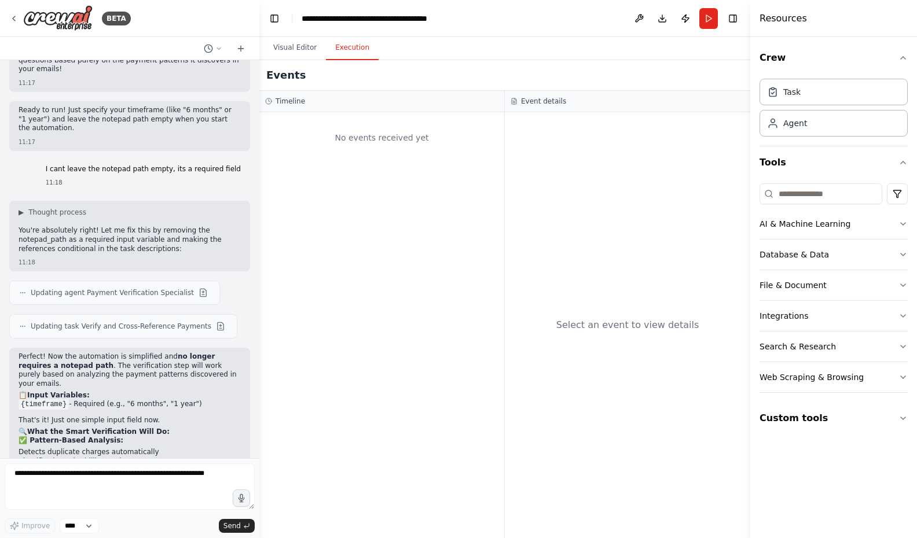
click at [356, 50] on button "Execution" at bounding box center [352, 48] width 53 height 24
click at [9, 18] on div "BETA" at bounding box center [129, 18] width 259 height 37
click at [13, 18] on icon at bounding box center [14, 18] width 2 height 5
